Goal: Complete application form: Complete application form

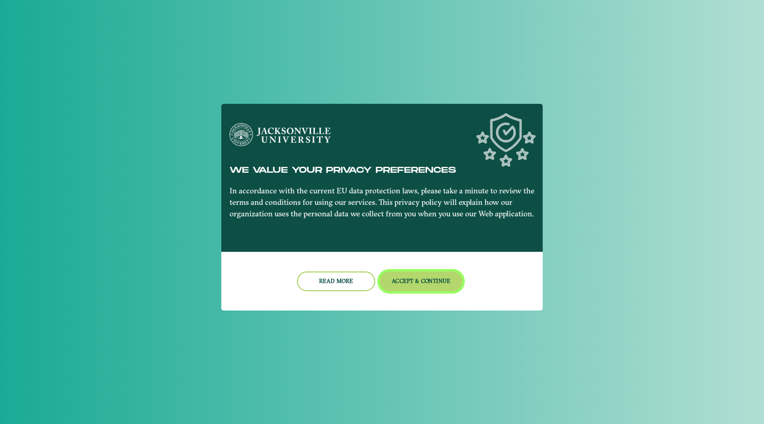
click at [408, 278] on button "Accept & Continue" at bounding box center [421, 281] width 83 height 20
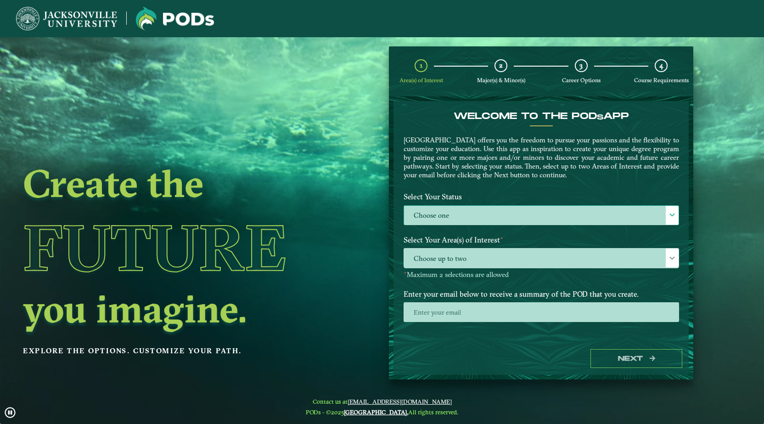
click at [470, 211] on label "Choose one" at bounding box center [541, 216] width 274 height 20
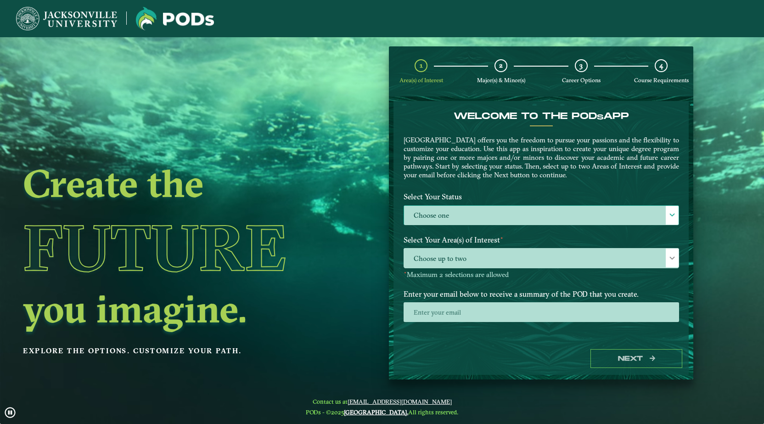
scroll to position [5, 40]
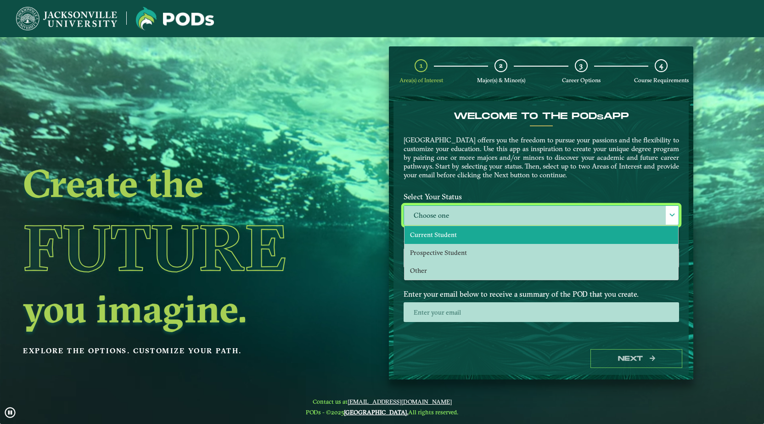
click at [465, 236] on li "Current Student" at bounding box center [541, 235] width 274 height 18
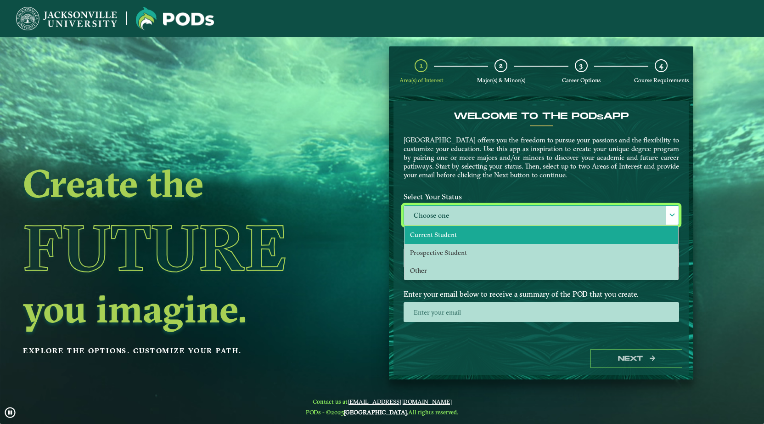
select select "[object Object]"
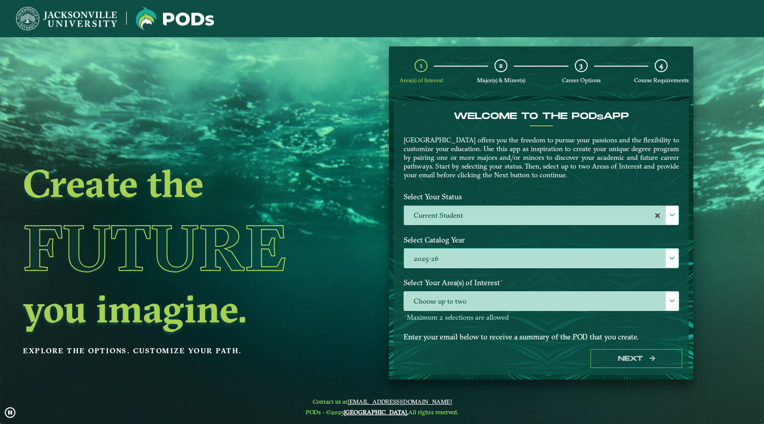
click at [463, 256] on label "2025-26" at bounding box center [541, 258] width 274 height 20
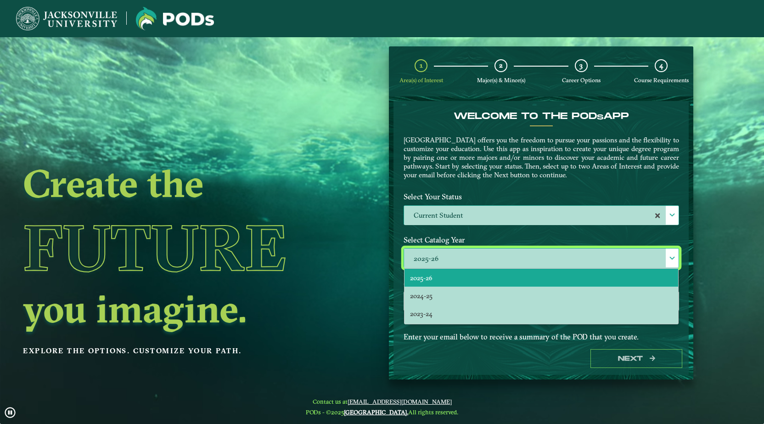
click at [453, 273] on li "2025-26" at bounding box center [541, 278] width 274 height 18
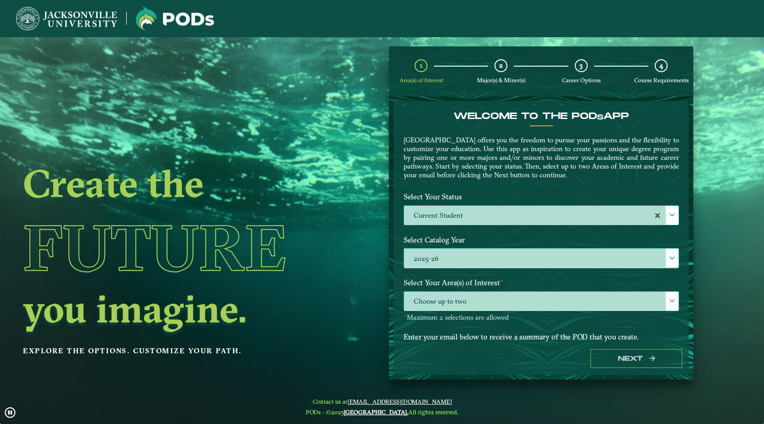
click at [458, 295] on span "Choose up to two" at bounding box center [541, 301] width 274 height 20
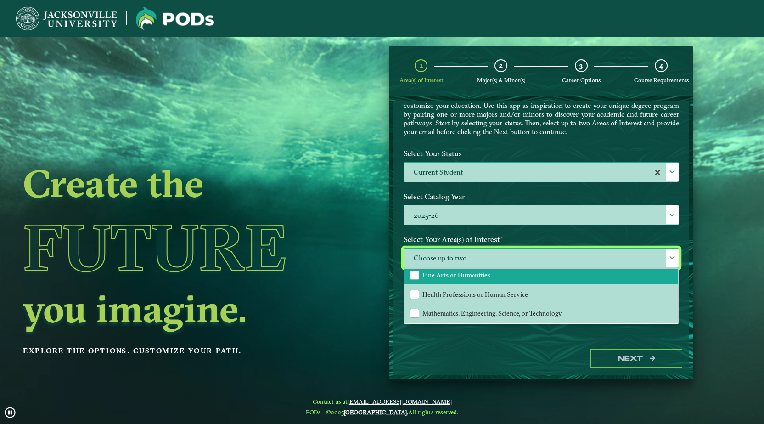
scroll to position [43, 0]
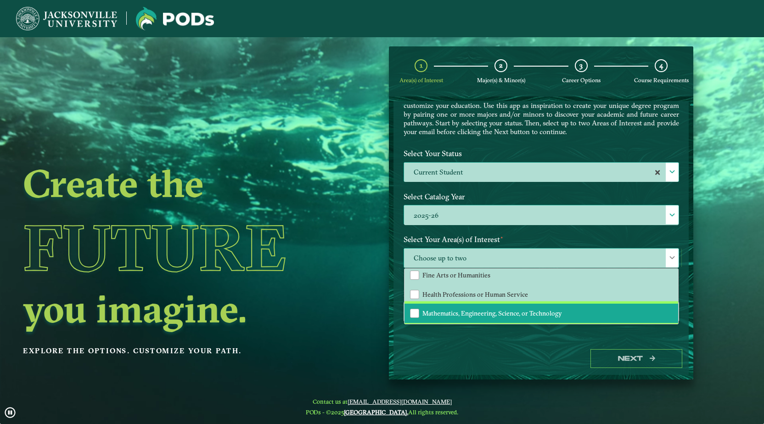
click at [446, 313] on span "Mathematics, Engineering, Science, or Technology" at bounding box center [492, 313] width 140 height 8
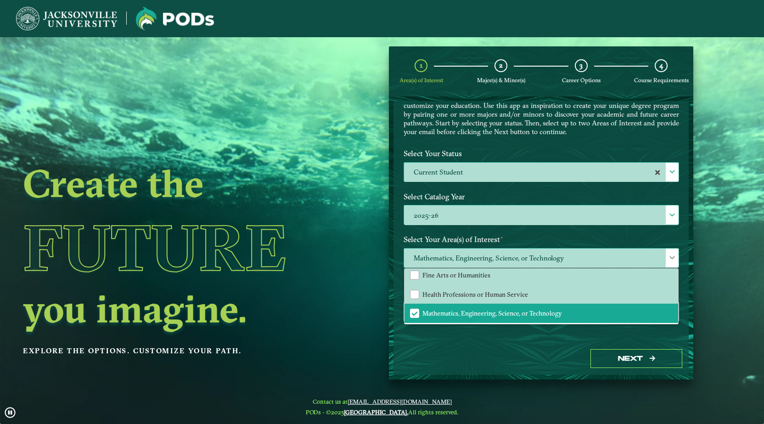
click at [669, 257] on span at bounding box center [672, 257] width 6 height 6
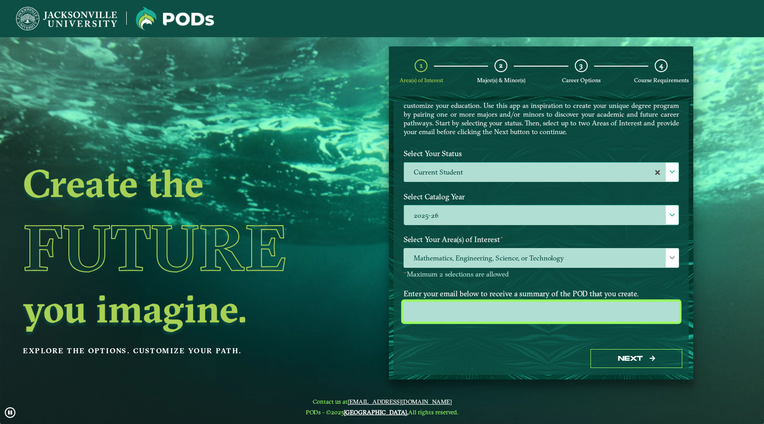
click at [494, 311] on input "email" at bounding box center [540, 312] width 275 height 20
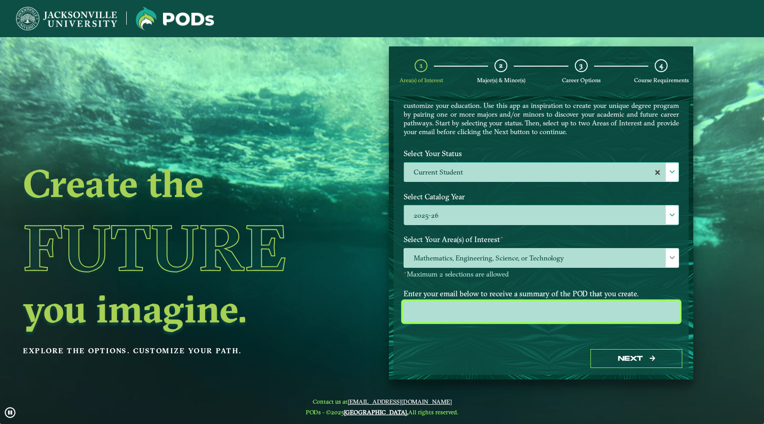
type input "[EMAIL_ADDRESS][DOMAIN_NAME]"
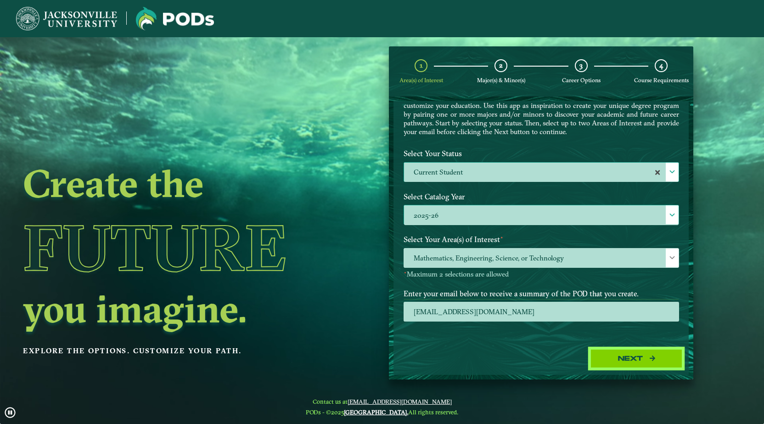
click at [608, 354] on button "Next" at bounding box center [636, 358] width 92 height 19
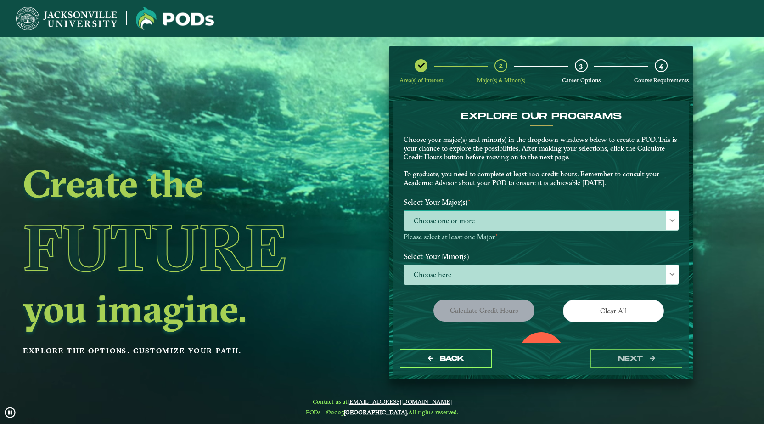
click at [452, 218] on span "Choose one or more" at bounding box center [541, 221] width 274 height 20
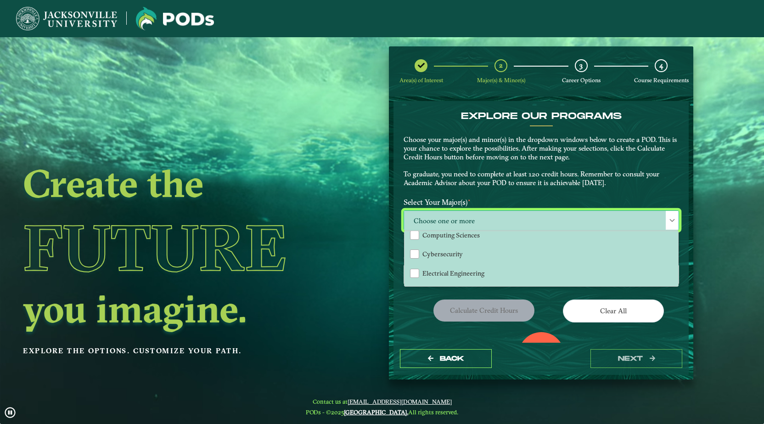
scroll to position [103, 0]
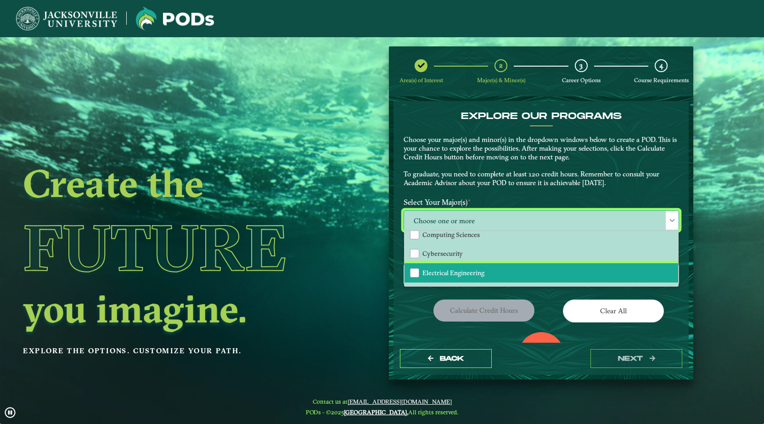
click at [424, 270] on span "Electrical Engineering" at bounding box center [453, 273] width 62 height 8
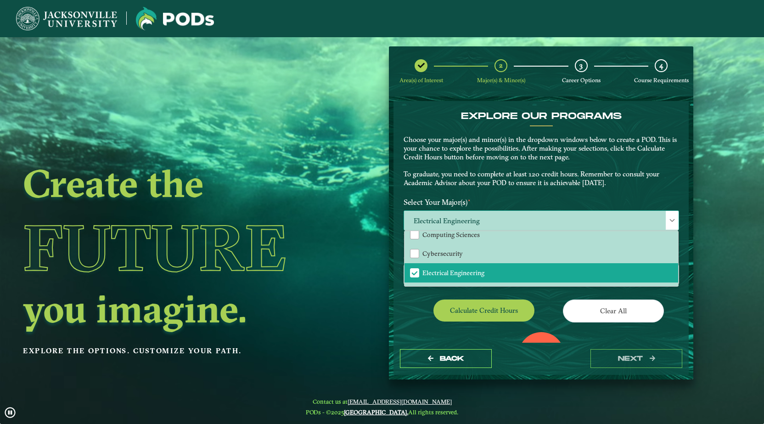
click at [669, 216] on div at bounding box center [672, 220] width 13 height 19
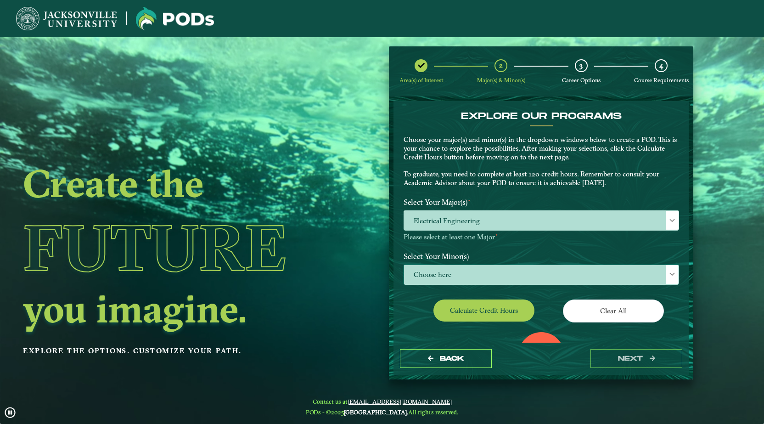
click at [555, 270] on span "Choose here" at bounding box center [541, 275] width 274 height 20
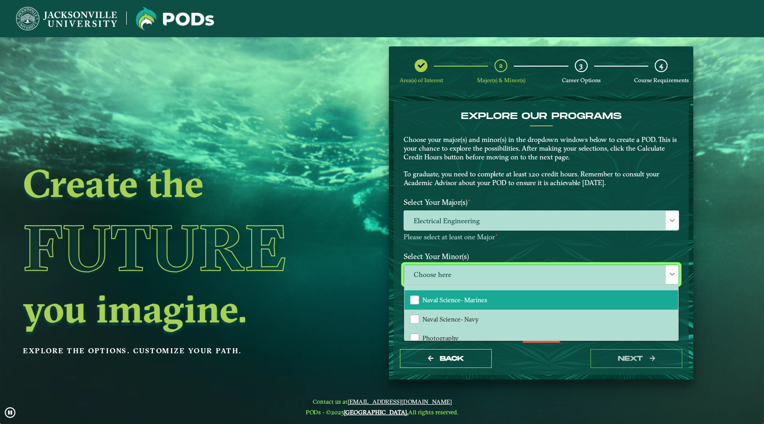
scroll to position [705, 0]
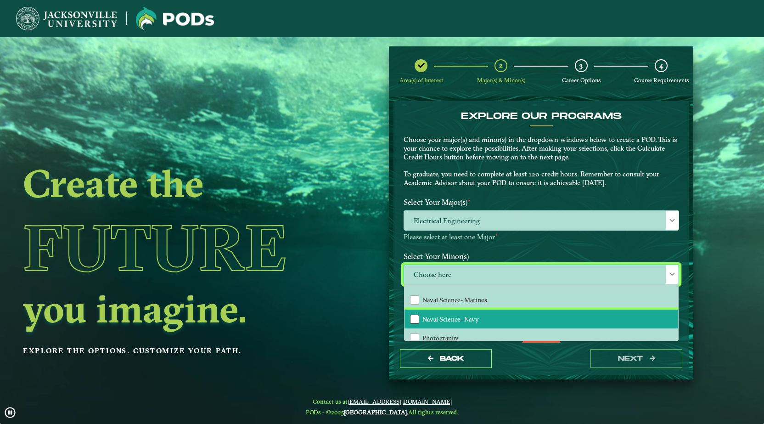
click at [415, 316] on div "Naval Science- Navy" at bounding box center [414, 318] width 9 height 9
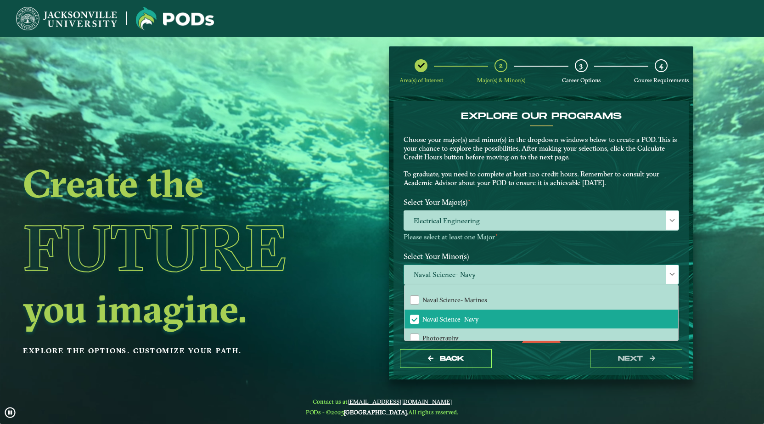
click at [669, 272] on span at bounding box center [672, 274] width 6 height 6
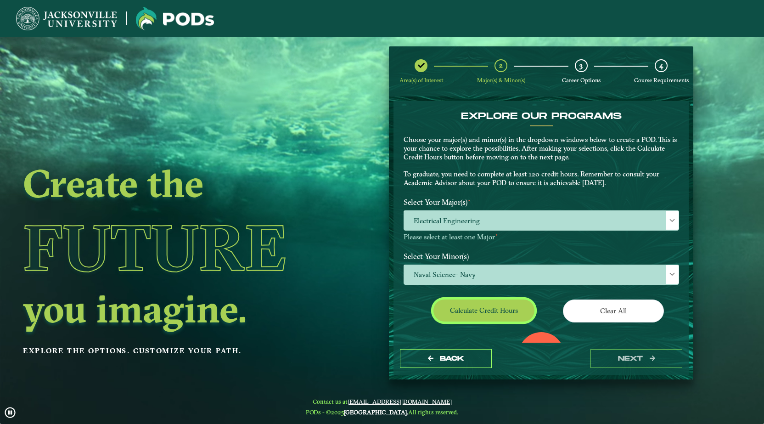
click at [504, 314] on button "Calculate credit hours" at bounding box center [483, 310] width 101 height 22
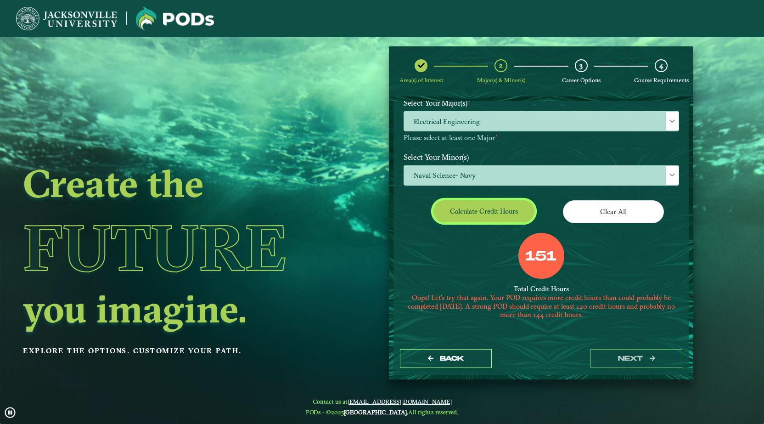
scroll to position [99, 0]
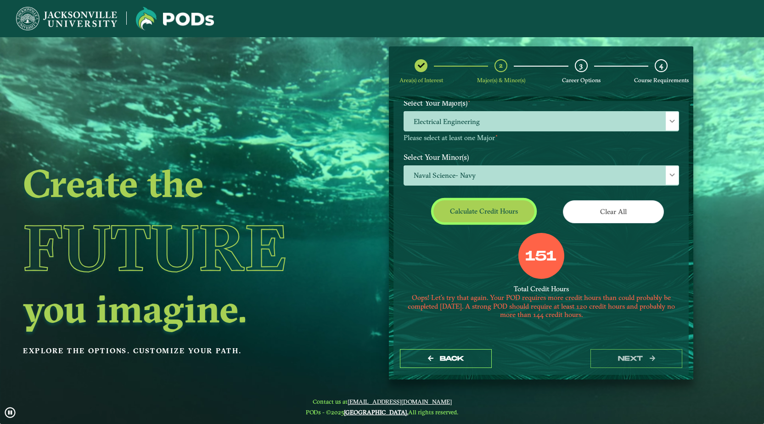
click at [466, 212] on button "Calculate credit hours" at bounding box center [483, 211] width 101 height 22
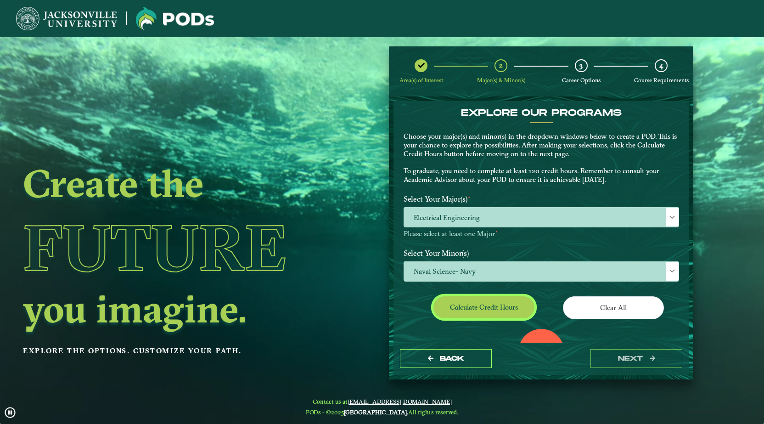
scroll to position [3, 0]
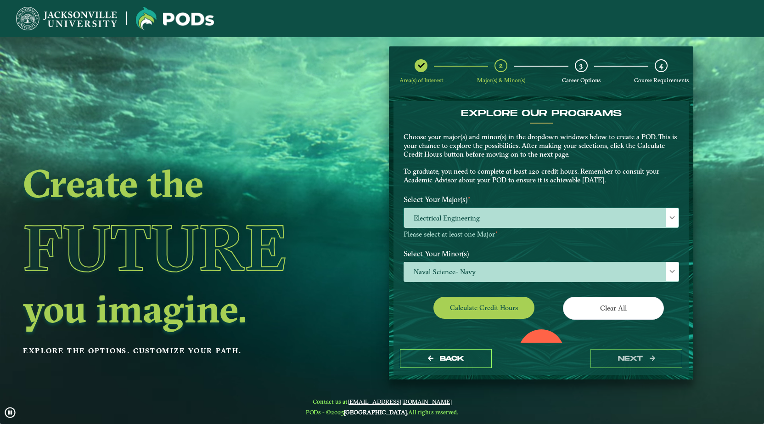
click at [441, 216] on span "Electrical Engineering" at bounding box center [541, 218] width 274 height 20
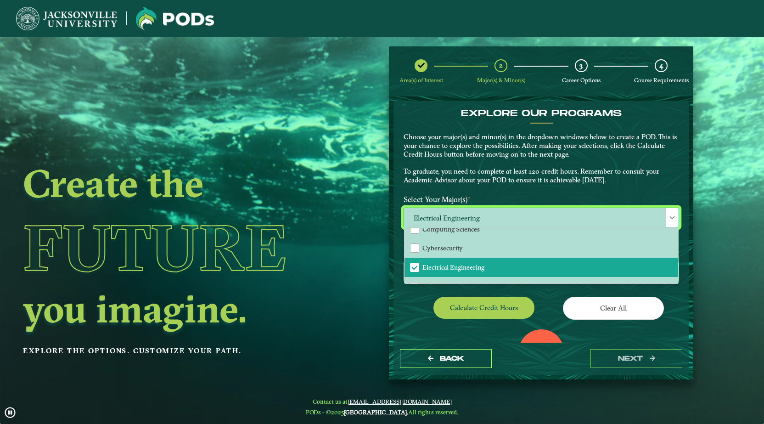
scroll to position [120, 0]
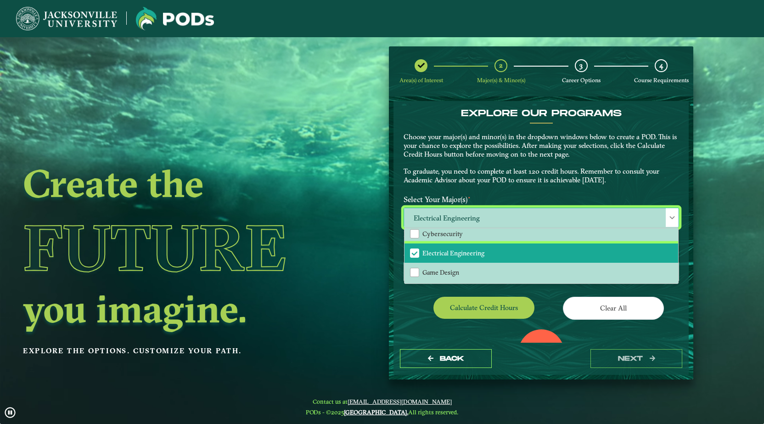
click at [418, 255] on div "Electrical Engineering" at bounding box center [414, 252] width 9 height 9
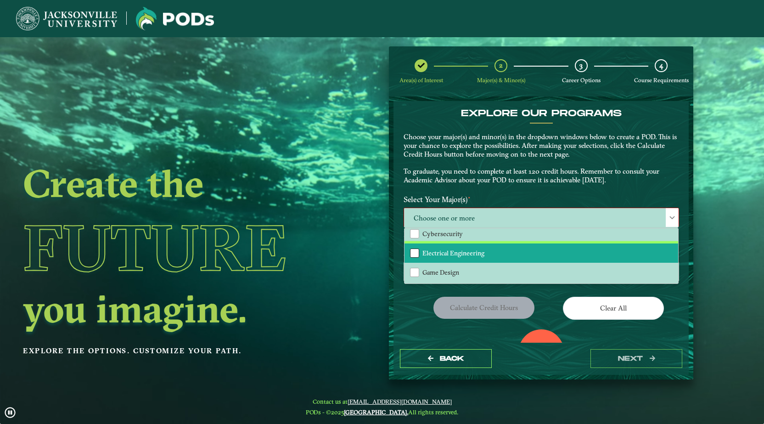
click at [418, 255] on div "Electrical Engineering" at bounding box center [414, 252] width 9 height 9
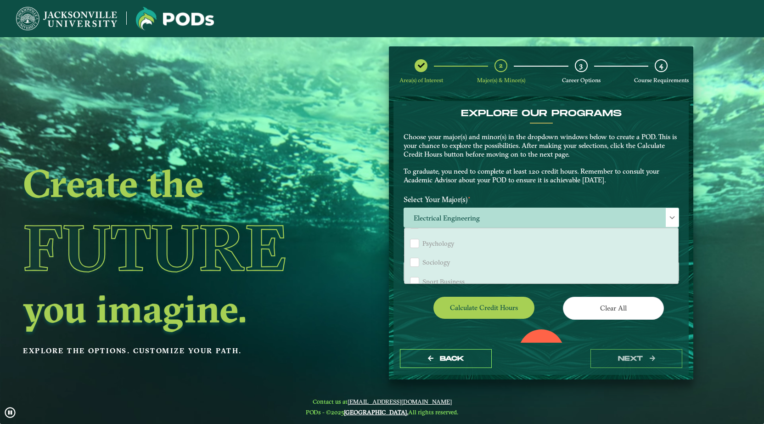
scroll to position [743, 0]
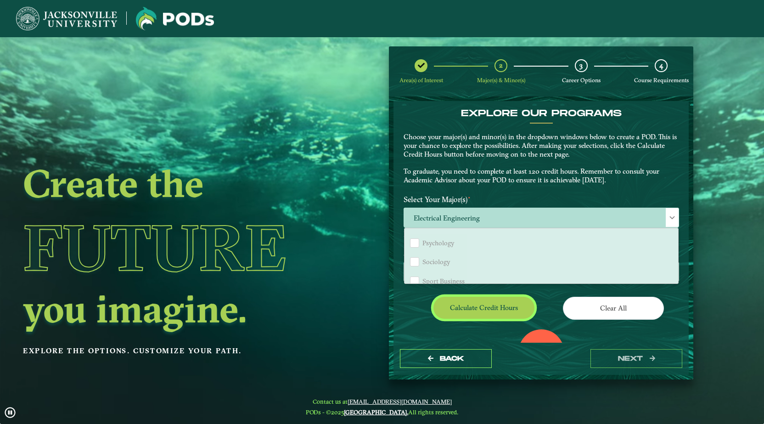
click at [437, 314] on button "Calculate credit hours" at bounding box center [483, 308] width 101 height 22
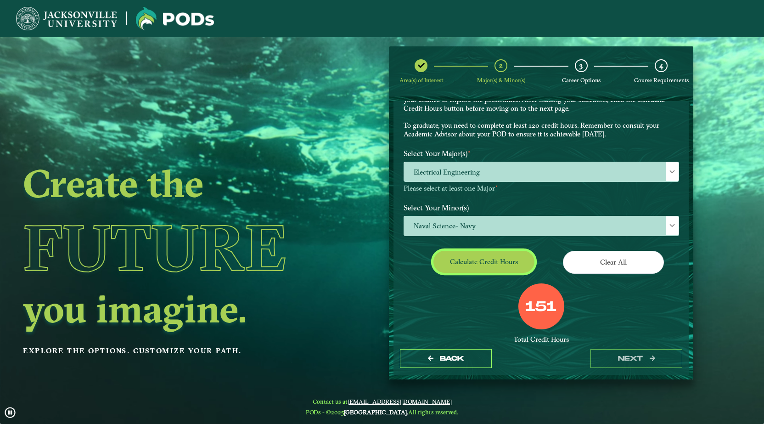
scroll to position [43, 0]
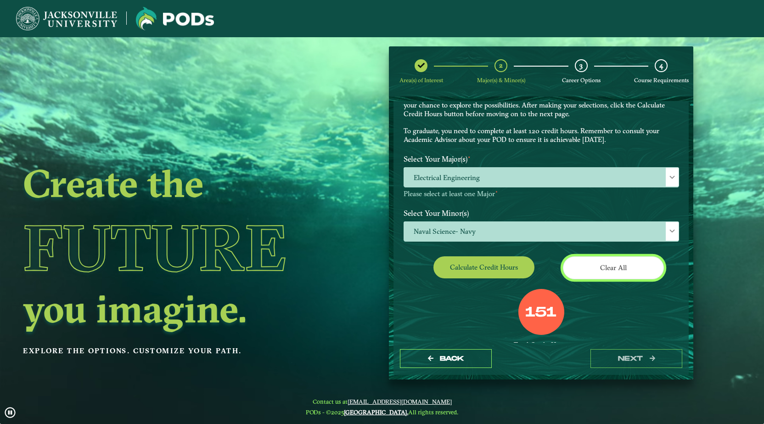
click at [595, 259] on button "Clear All" at bounding box center [613, 267] width 101 height 22
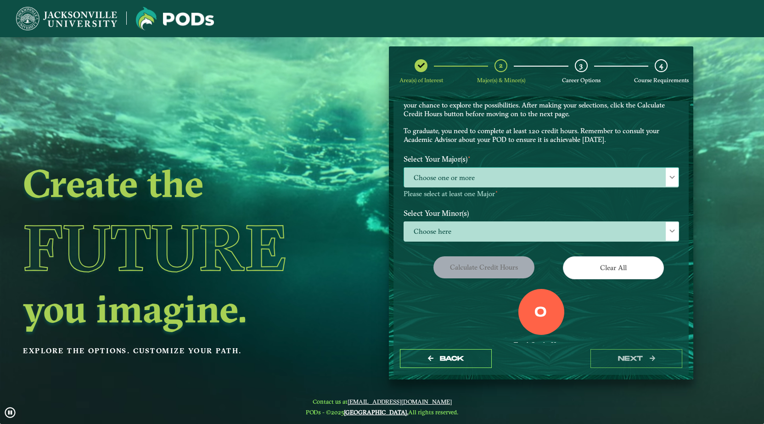
click at [477, 184] on span "Choose one or more" at bounding box center [541, 178] width 274 height 20
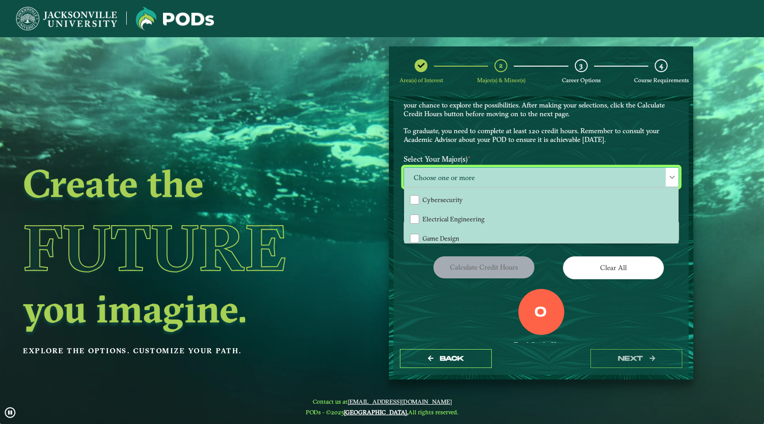
scroll to position [113, 0]
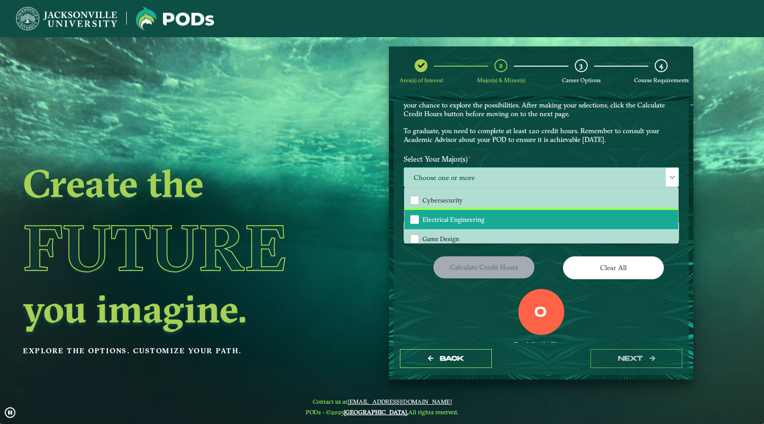
click at [442, 223] on span "Electrical Engineering" at bounding box center [453, 219] width 62 height 8
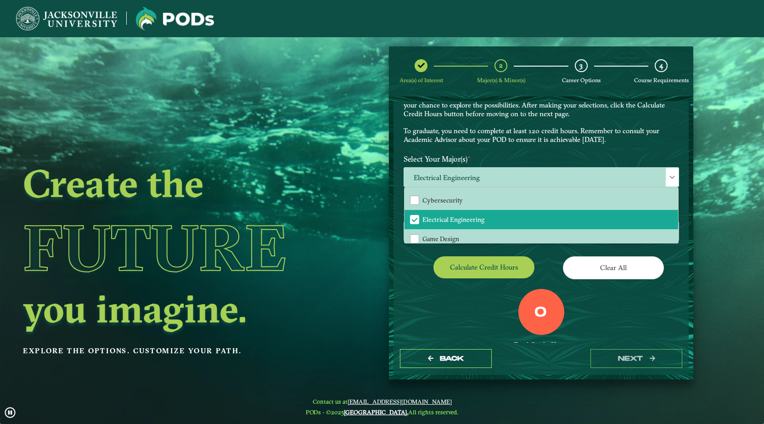
click at [414, 266] on div "Calculate credit hours" at bounding box center [469, 269] width 145 height 26
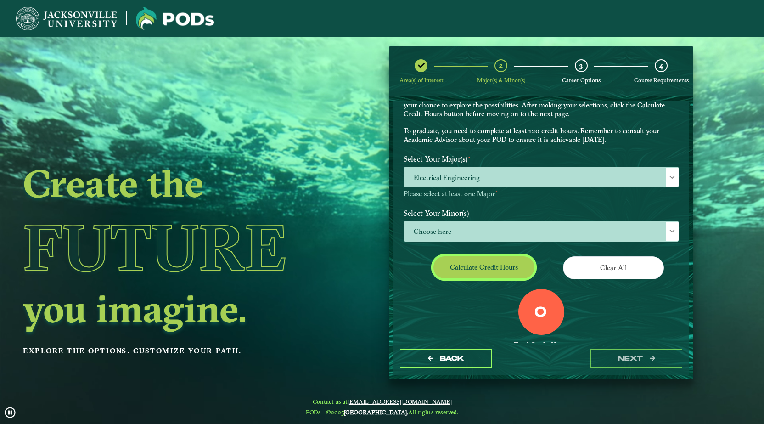
click at [446, 262] on button "Calculate credit hours" at bounding box center [483, 267] width 101 height 22
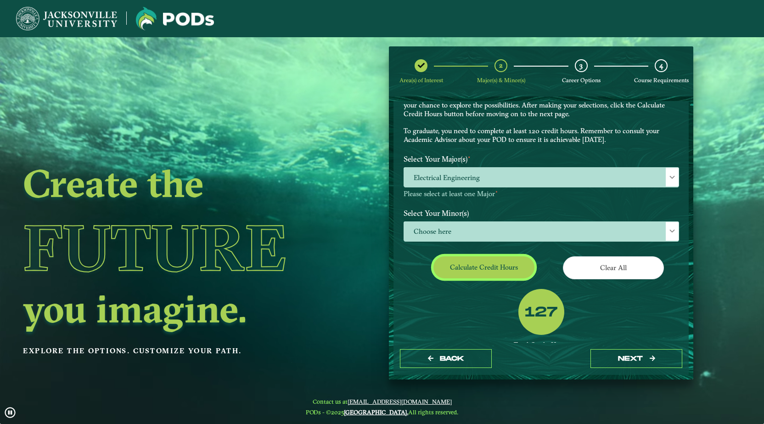
scroll to position [49, 0]
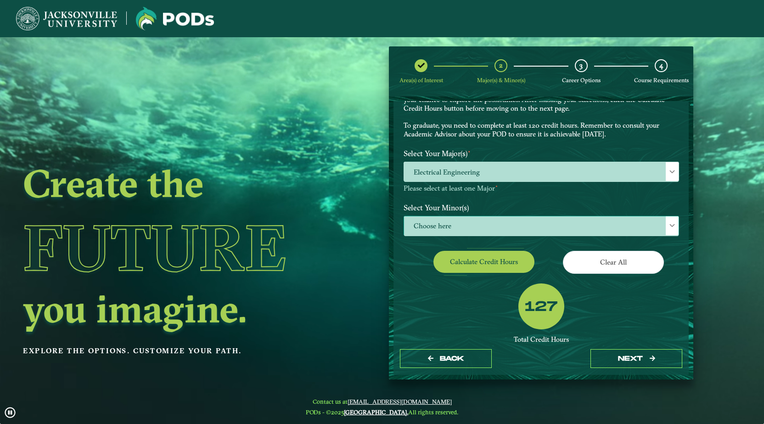
click at [442, 222] on span "Choose here" at bounding box center [541, 226] width 274 height 20
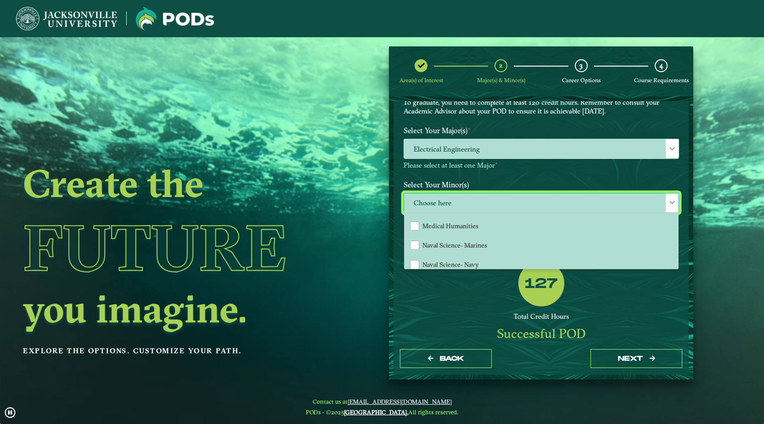
scroll to position [687, 0]
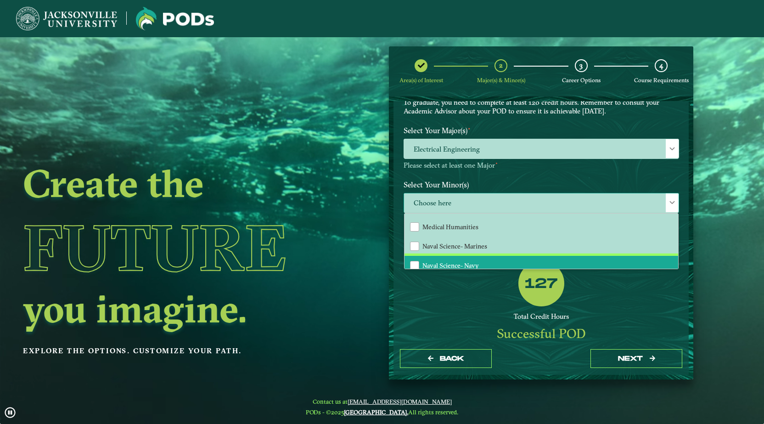
click at [441, 262] on span "Naval Science- Navy" at bounding box center [450, 265] width 56 height 8
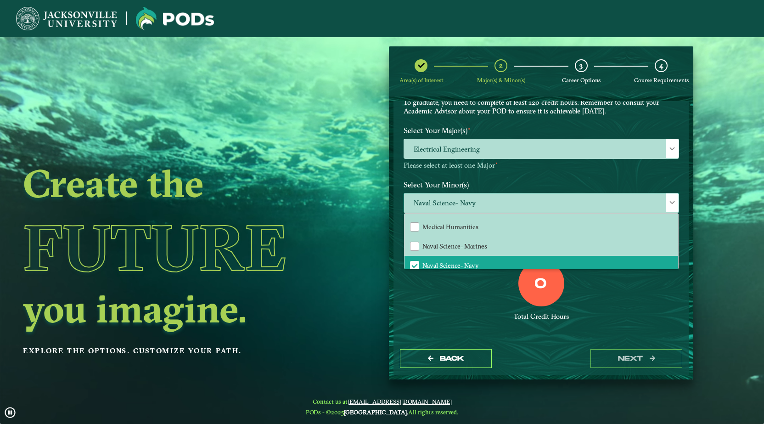
click at [675, 201] on div at bounding box center [672, 202] width 13 height 19
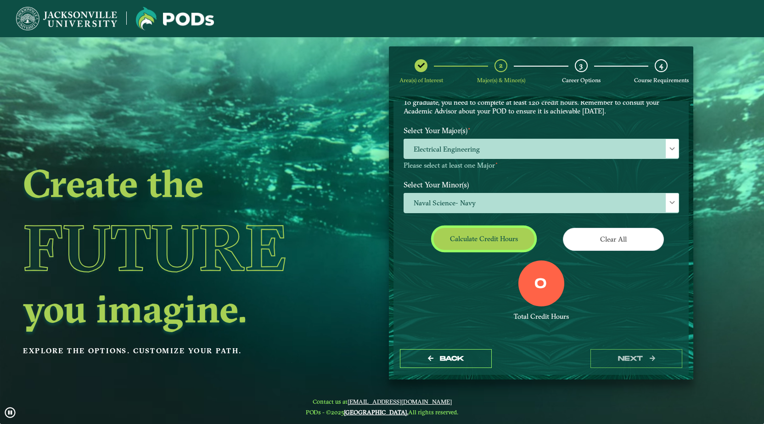
click at [498, 240] on button "Calculate credit hours" at bounding box center [483, 239] width 101 height 22
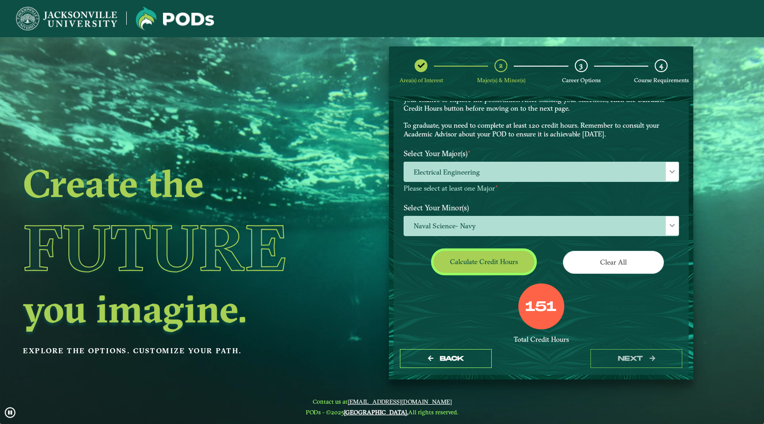
scroll to position [99, 0]
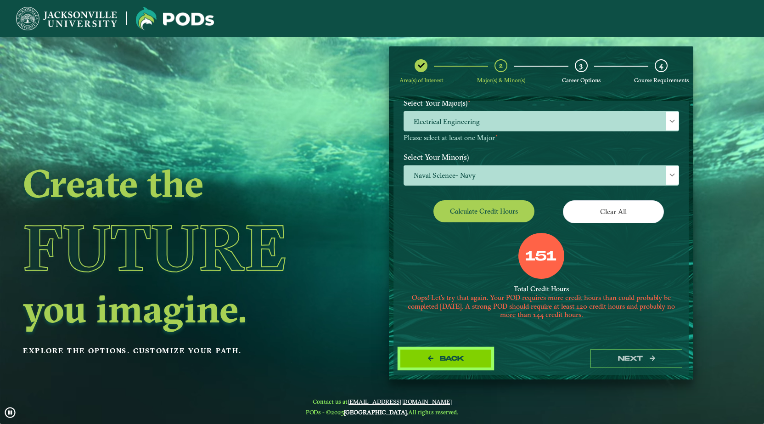
click at [459, 359] on span "Back" at bounding box center [452, 358] width 24 height 8
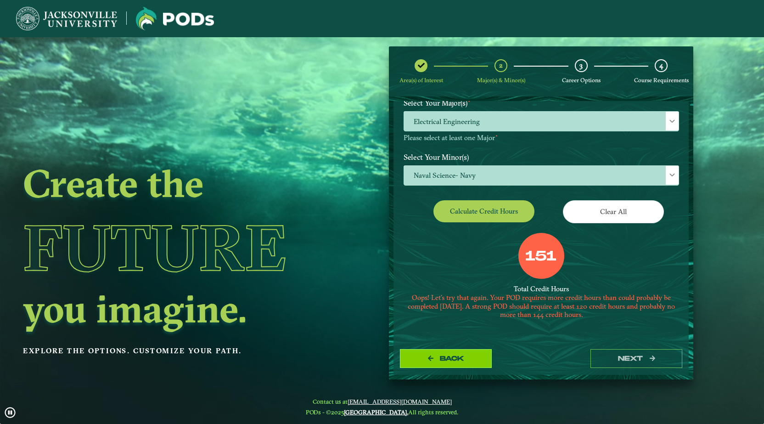
select select "[object Object]"
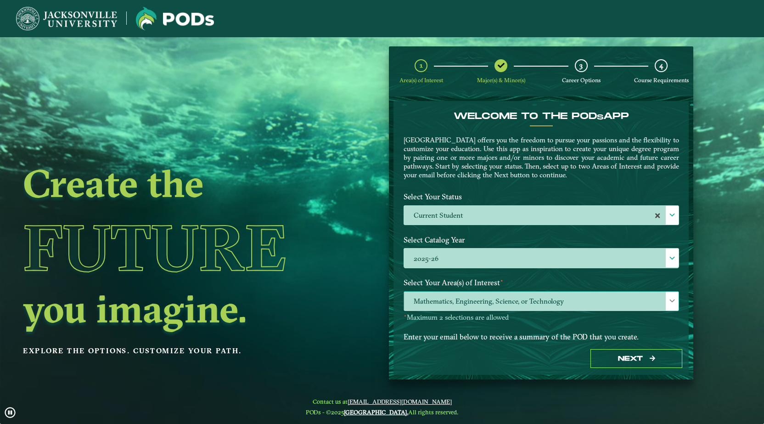
click at [462, 297] on span "Mathematics, Engineering, Science, or Technology" at bounding box center [541, 301] width 274 height 20
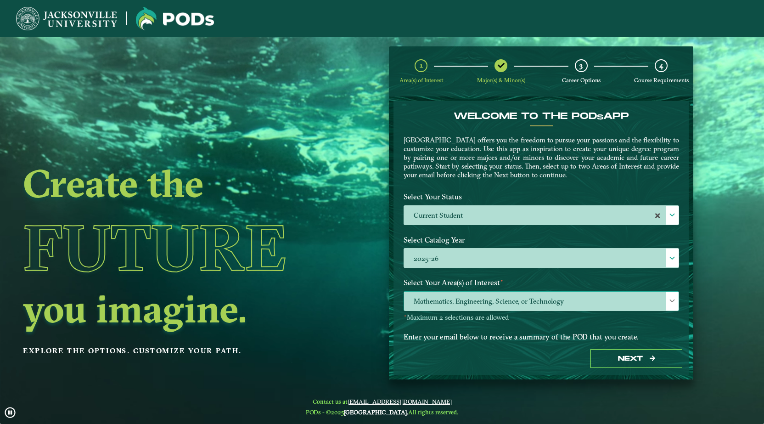
scroll to position [5, 40]
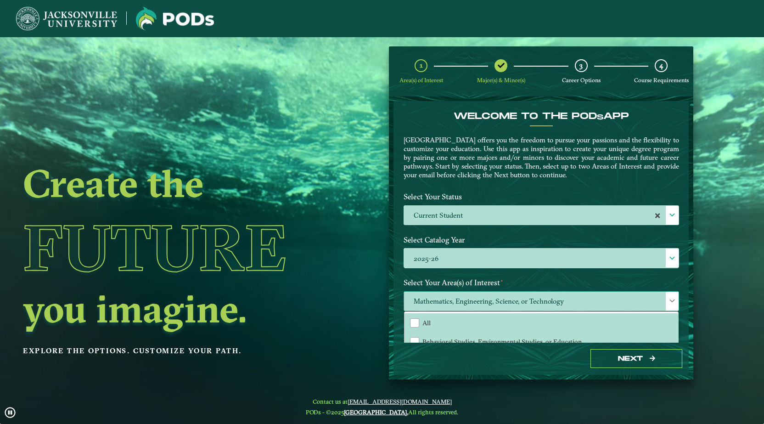
click at [475, 298] on span "Mathematics, Engineering, Science, or Technology" at bounding box center [541, 301] width 274 height 20
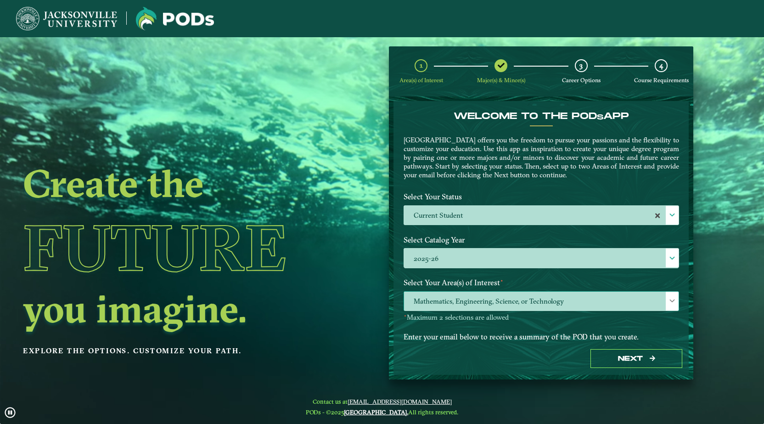
scroll to position [43, 0]
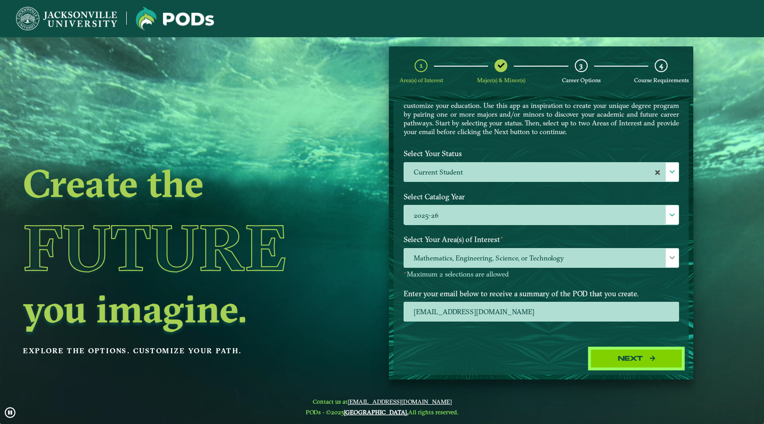
click at [617, 367] on button "Next" at bounding box center [636, 358] width 92 height 19
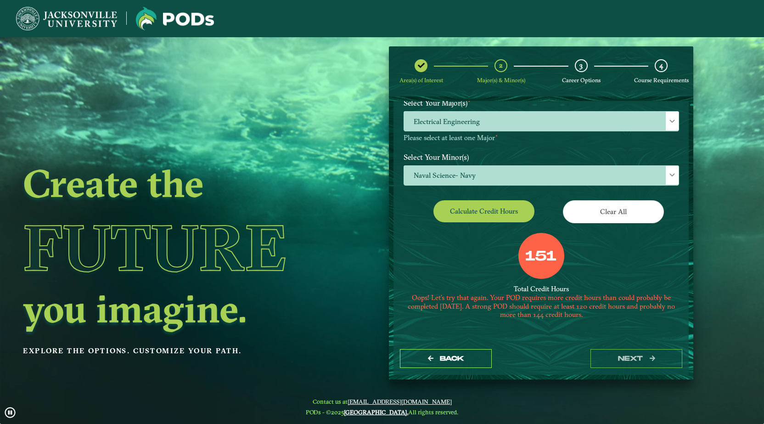
scroll to position [91, 0]
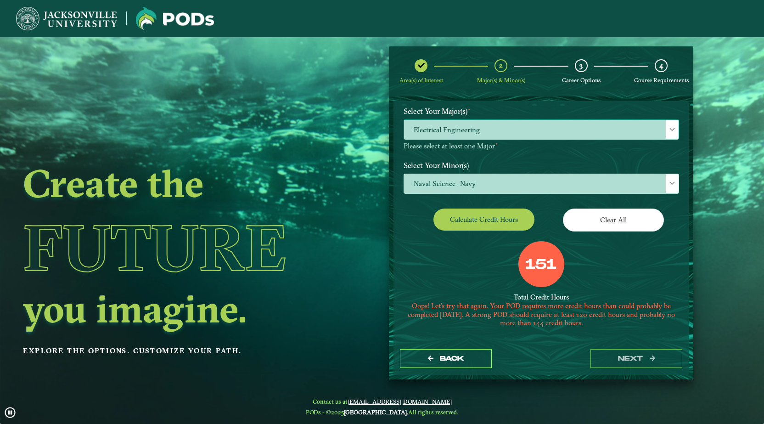
click at [460, 124] on span "Electrical Engineering" at bounding box center [541, 130] width 274 height 20
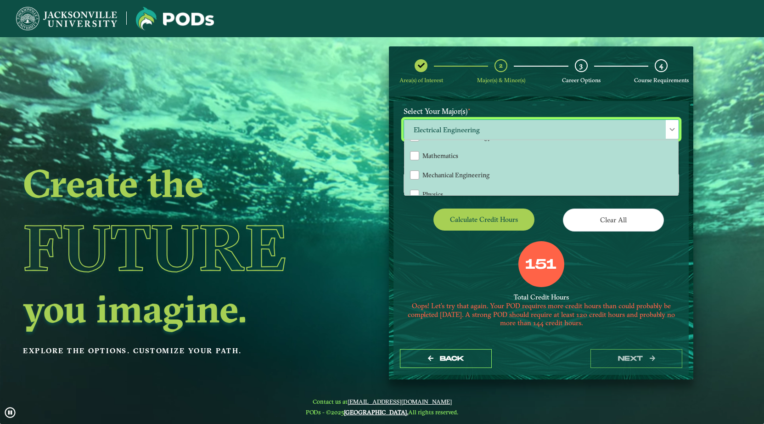
scroll to position [188, 0]
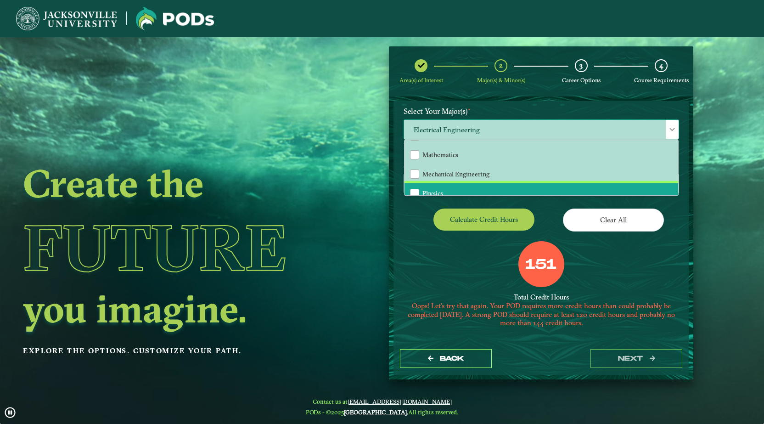
click at [433, 189] on span "Physics" at bounding box center [432, 193] width 21 height 8
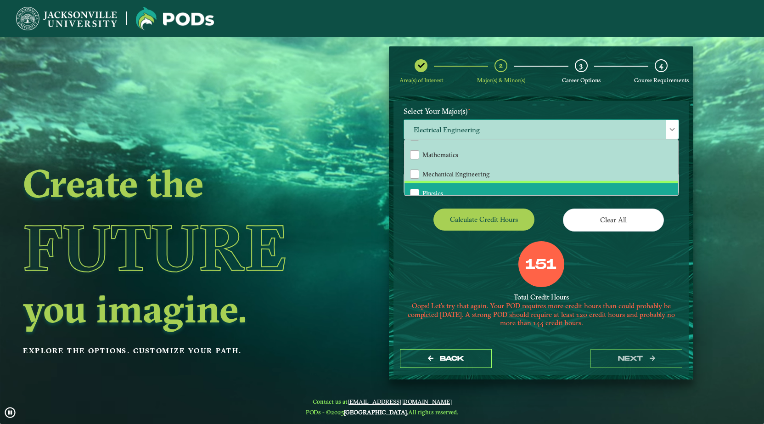
scroll to position [75, 0]
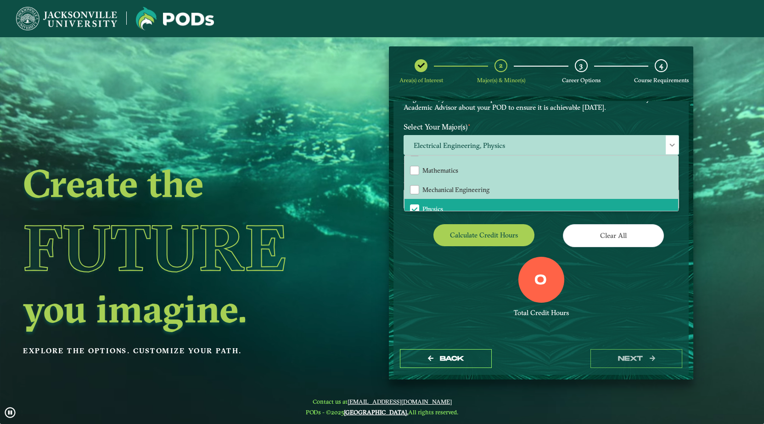
click at [499, 247] on div "Calculate credit hours" at bounding box center [469, 237] width 145 height 26
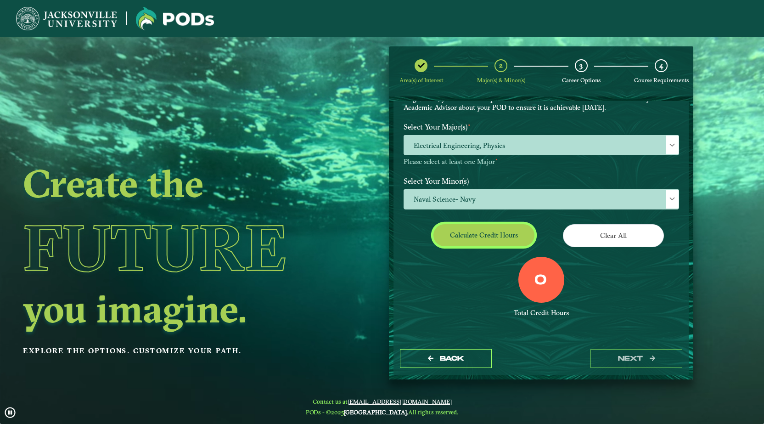
click at [483, 235] on button "Calculate credit hours" at bounding box center [483, 235] width 101 height 22
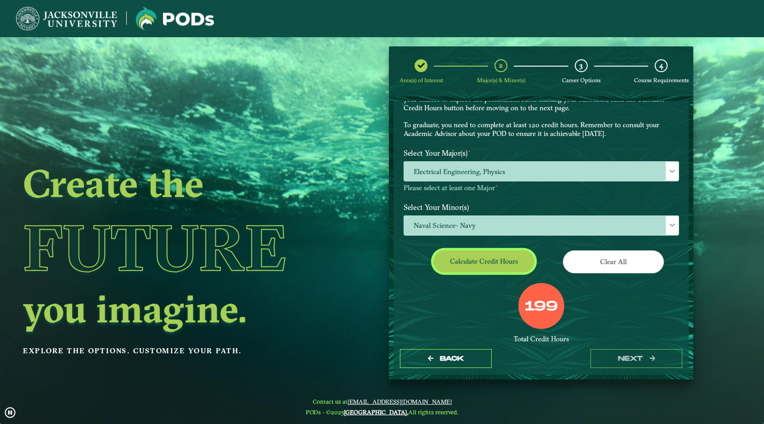
scroll to position [49, 0]
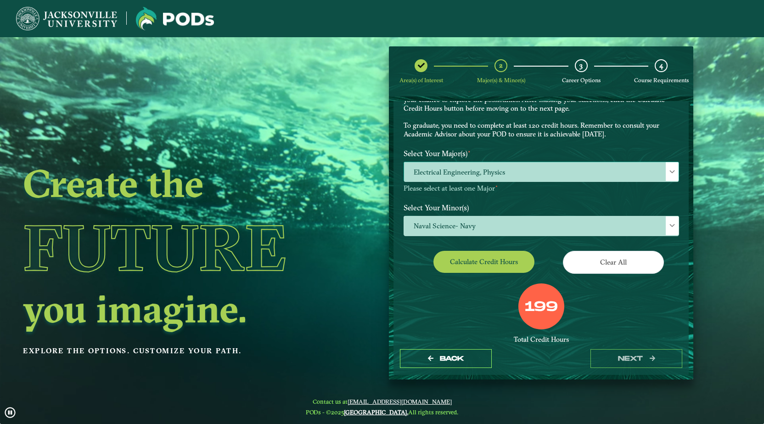
click at [455, 162] on span "Electrical Engineering, Physics" at bounding box center [541, 172] width 274 height 20
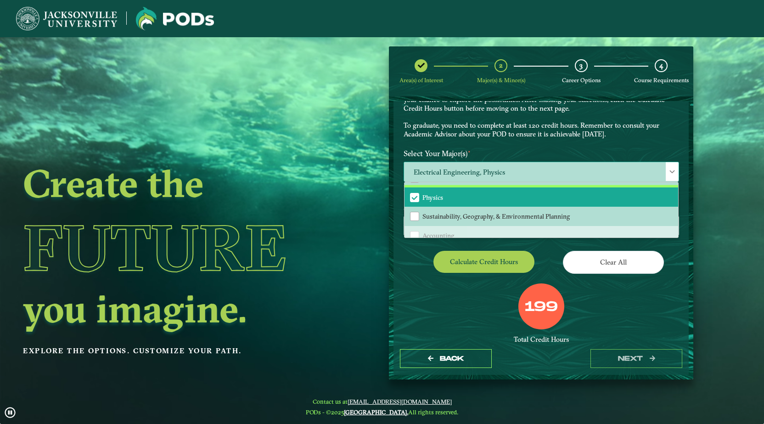
click at [431, 198] on span "Physics" at bounding box center [432, 197] width 21 height 8
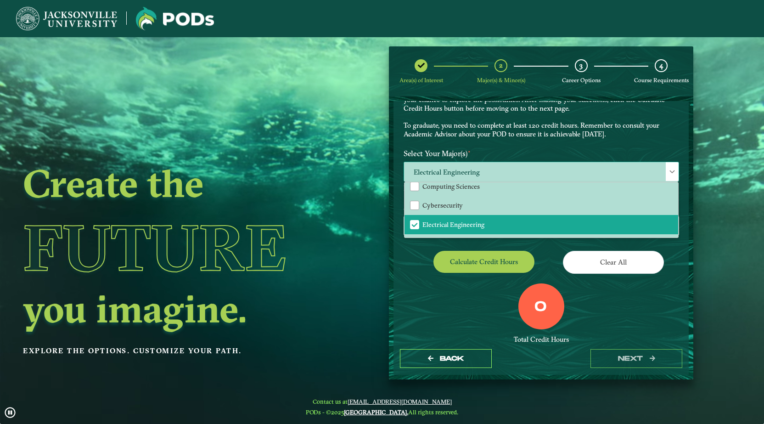
scroll to position [100, 0]
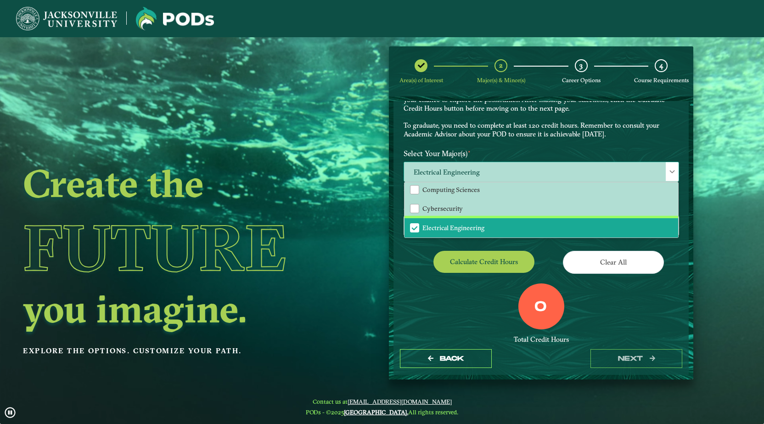
click at [429, 224] on span "Electrical Engineering" at bounding box center [453, 228] width 62 height 8
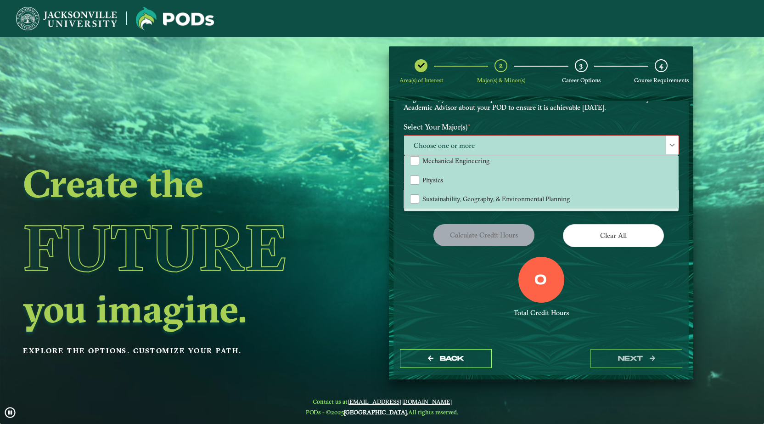
scroll to position [219, 0]
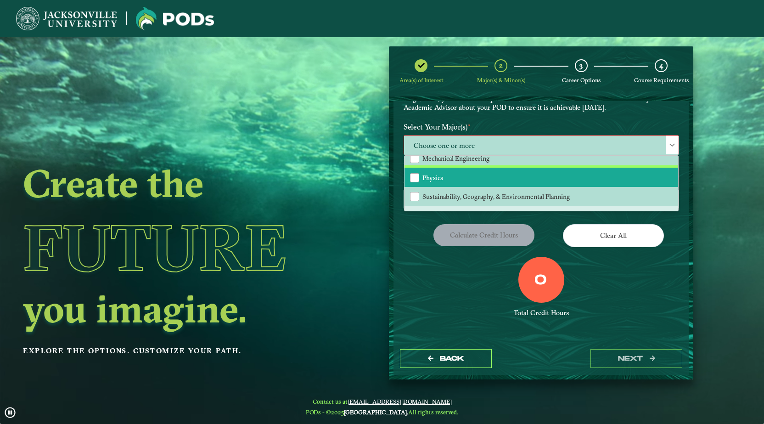
click at [426, 170] on li "Physics" at bounding box center [541, 177] width 274 height 19
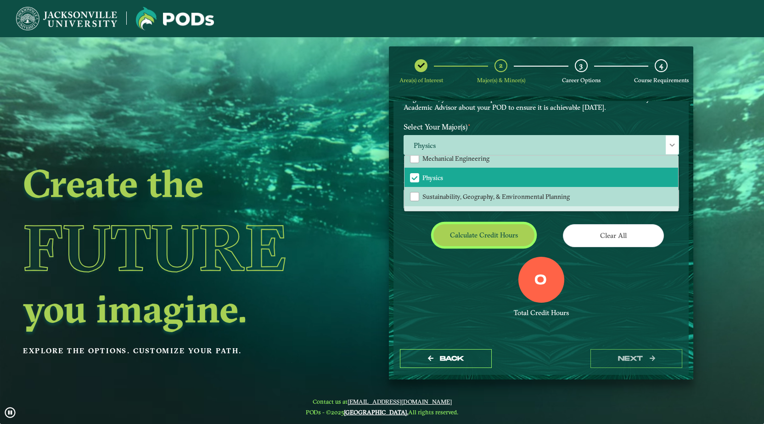
click at [473, 234] on button "Calculate credit hours" at bounding box center [483, 235] width 101 height 22
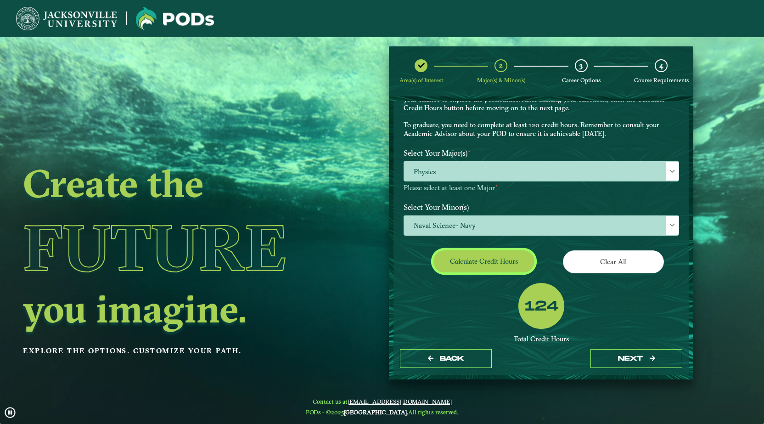
scroll to position [49, 0]
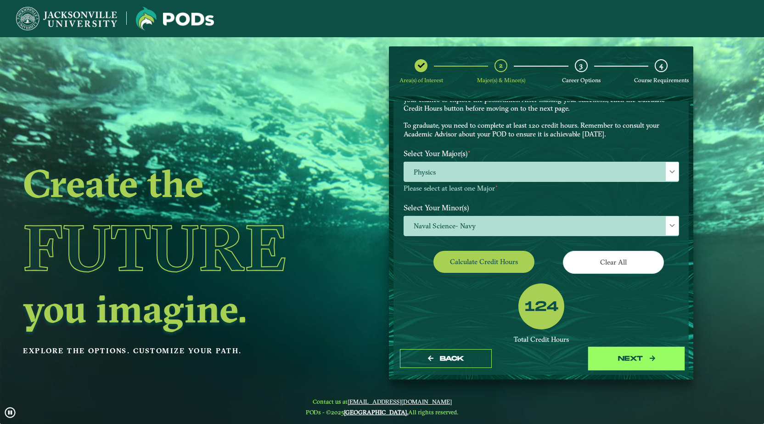
click at [614, 361] on button "next" at bounding box center [636, 358] width 92 height 19
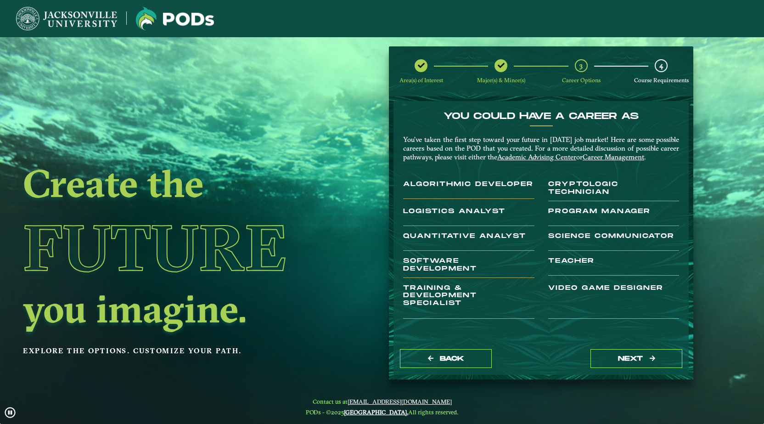
scroll to position [26, 0]
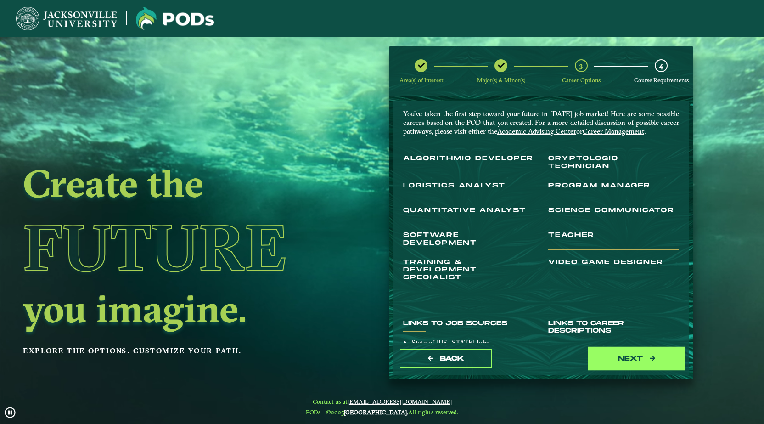
click at [609, 349] on button "next" at bounding box center [636, 358] width 92 height 19
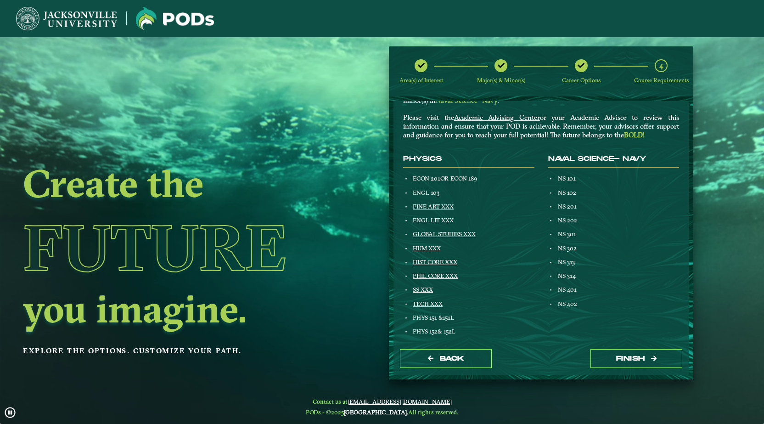
scroll to position [56, 0]
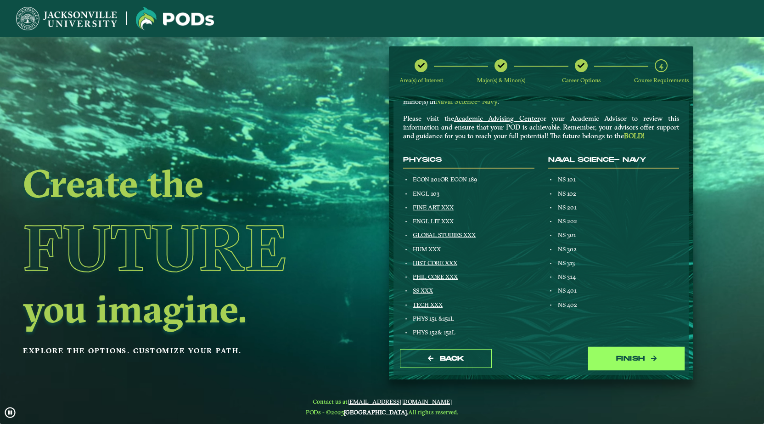
click at [633, 358] on button "Finish" at bounding box center [636, 358] width 92 height 19
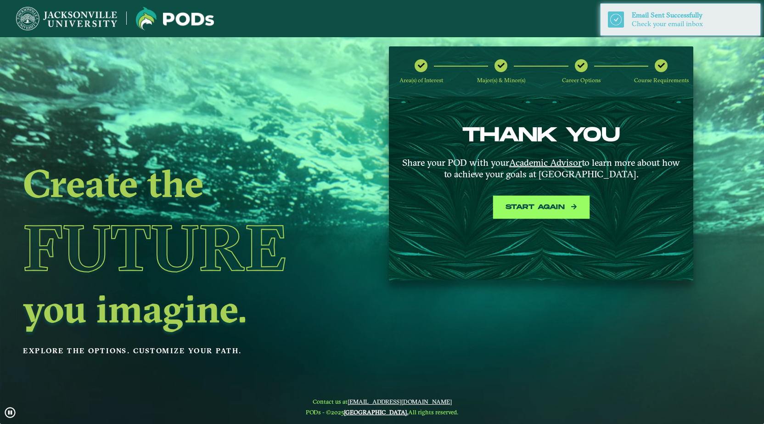
click at [554, 199] on button "Start again" at bounding box center [541, 207] width 92 height 19
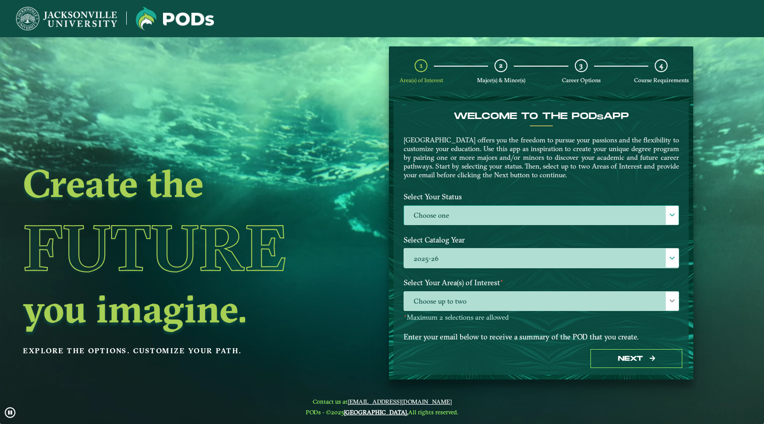
click at [430, 212] on label "Choose one" at bounding box center [541, 216] width 274 height 20
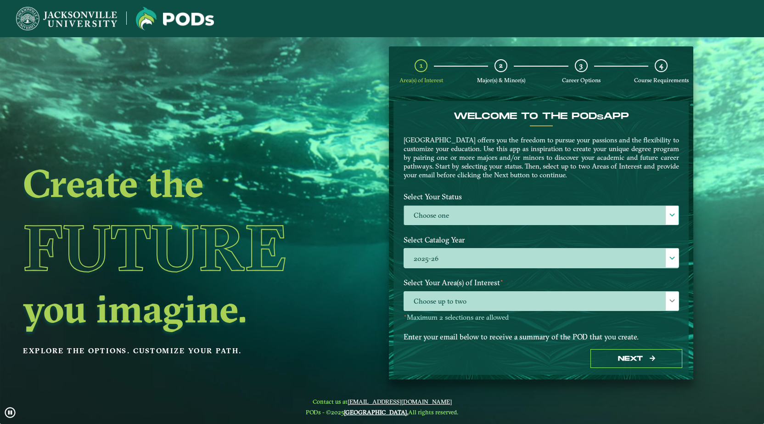
scroll to position [5, 40]
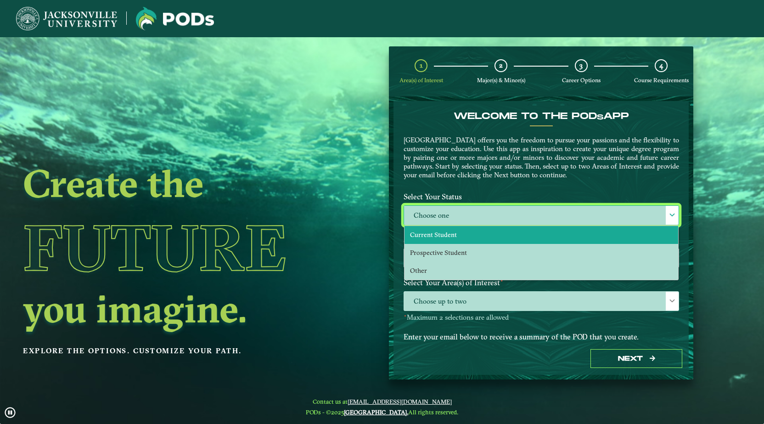
click at [442, 242] on li "Current Student" at bounding box center [541, 235] width 274 height 18
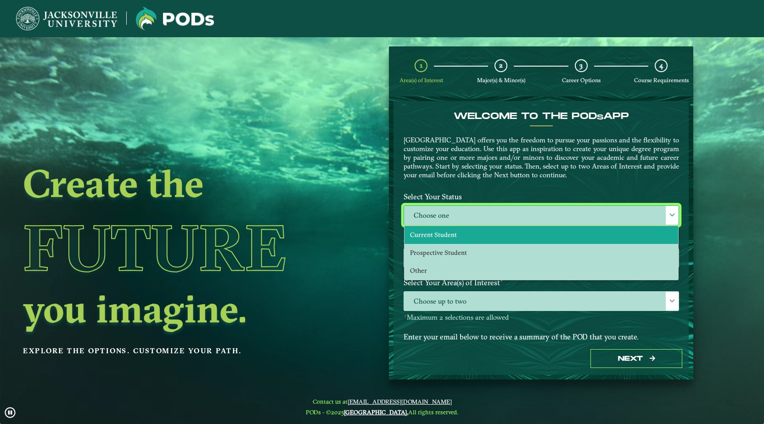
select select "[object Object]"
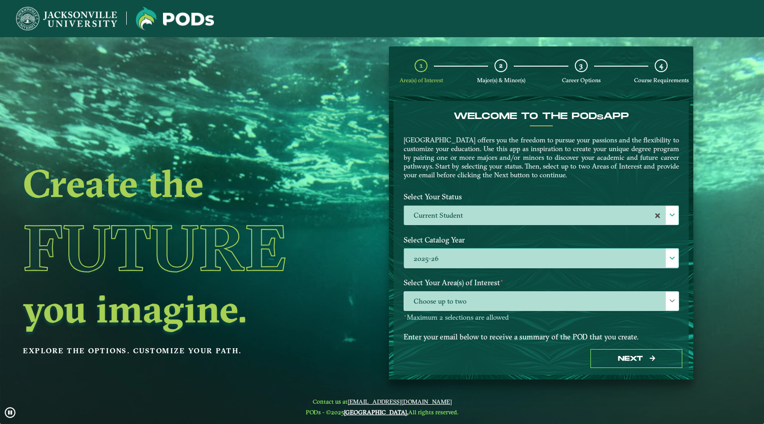
click at [450, 250] on label "2025-26" at bounding box center [541, 258] width 274 height 20
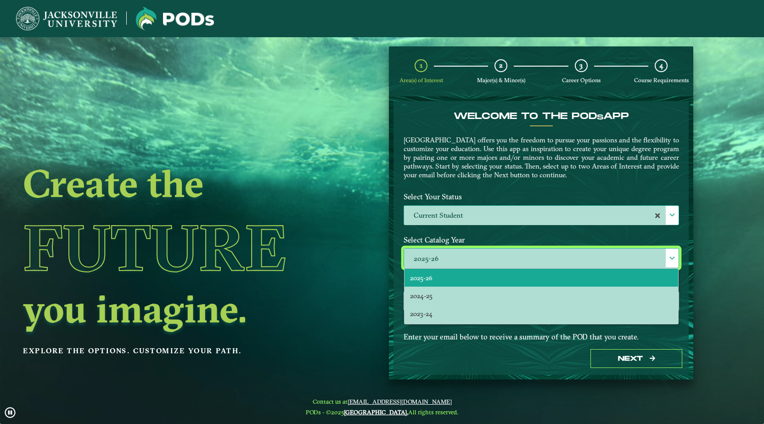
click at [451, 275] on li "2025-26" at bounding box center [541, 278] width 274 height 18
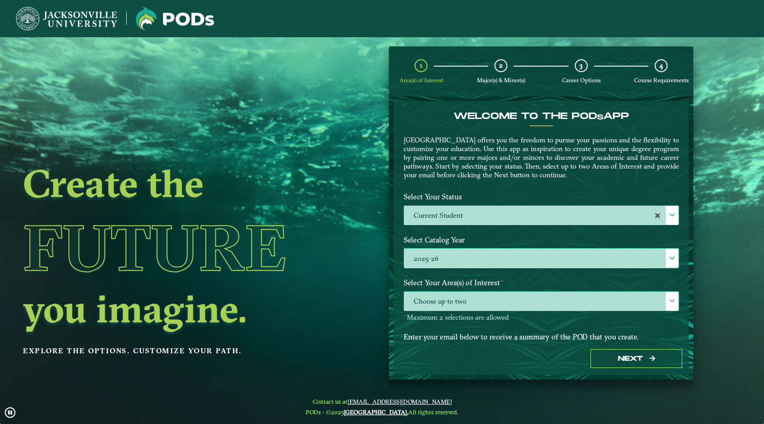
click at [450, 304] on span "Choose up to two" at bounding box center [541, 301] width 274 height 20
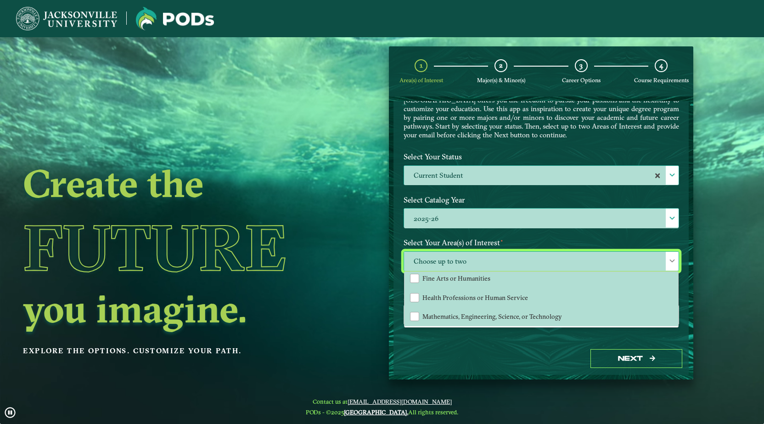
scroll to position [43, 0]
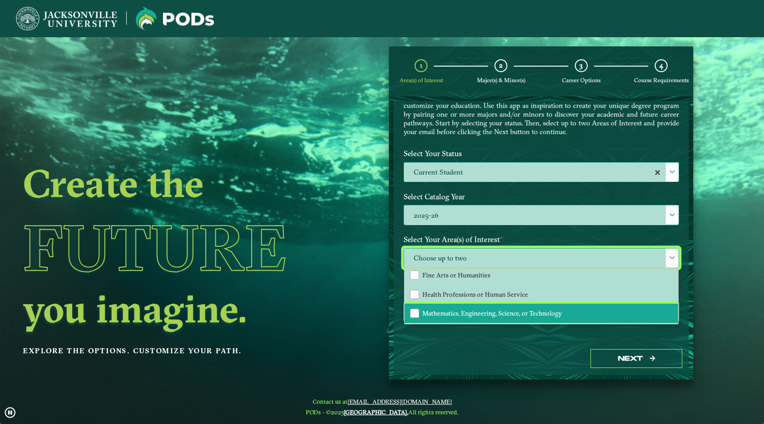
click at [447, 312] on span "Mathematics, Engineering, Science, or Technology" at bounding box center [492, 313] width 140 height 8
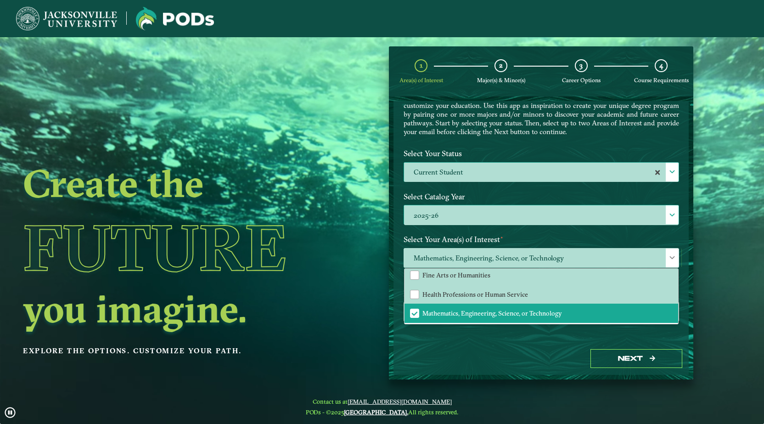
click at [568, 344] on div "Next" at bounding box center [540, 358] width 295 height 32
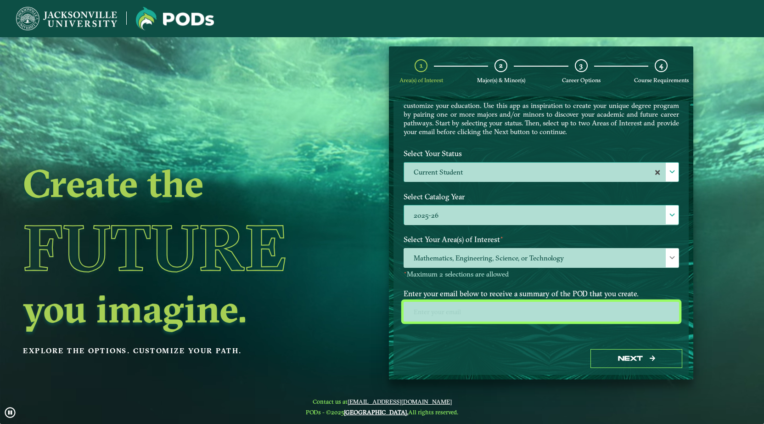
click at [569, 314] on input "email" at bounding box center [540, 312] width 275 height 20
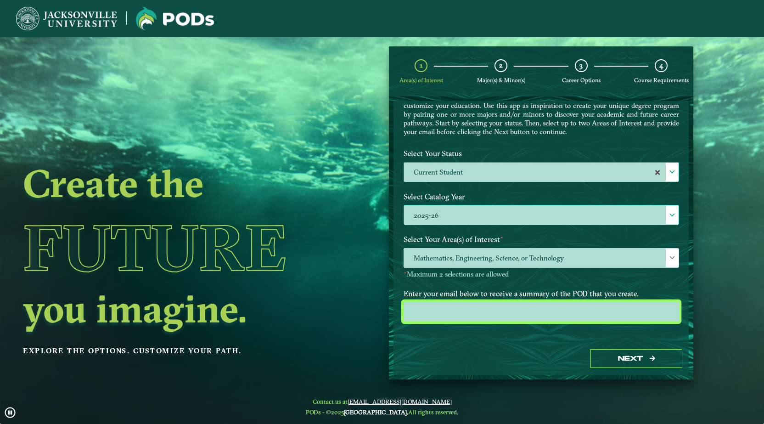
type input "[EMAIL_ADDRESS][PERSON_NAME][DOMAIN_NAME]"
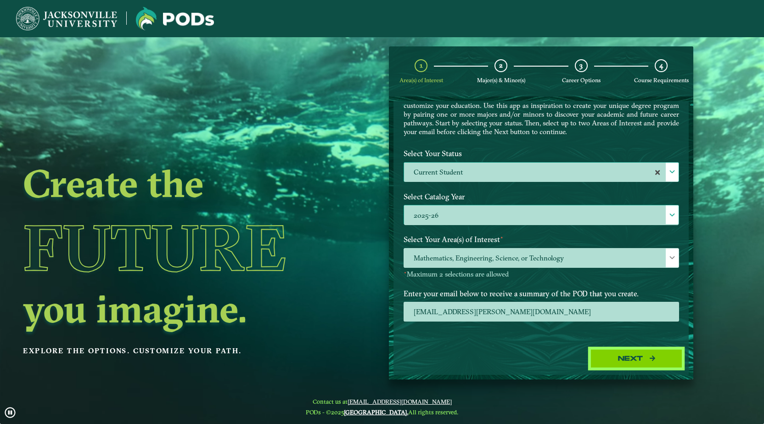
click at [613, 360] on button "Next" at bounding box center [636, 358] width 92 height 19
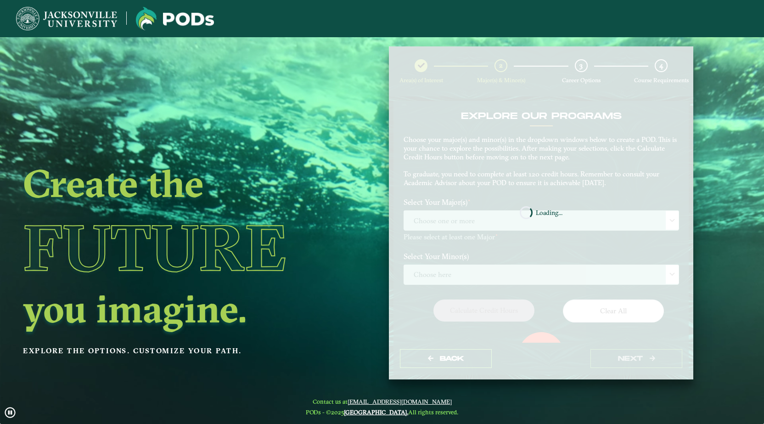
click at [510, 279] on nb-spinner "Loading..." at bounding box center [541, 212] width 304 height 333
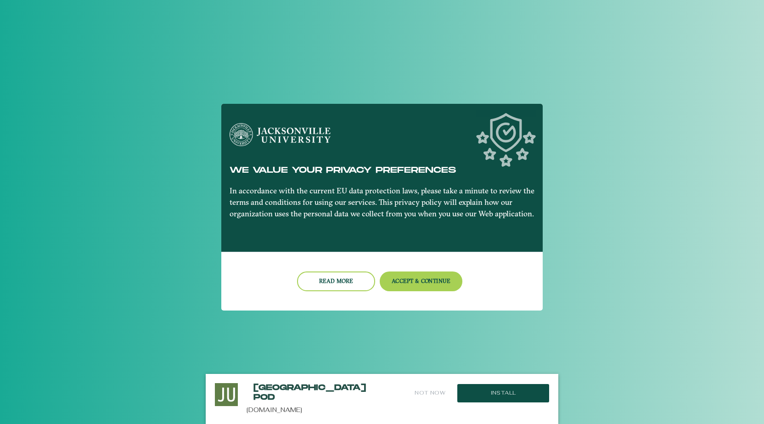
click at [401, 267] on nb-card-footer "Read more Accept & Continue" at bounding box center [381, 281] width 321 height 59
click at [411, 286] on button "Accept & Continue" at bounding box center [421, 281] width 83 height 20
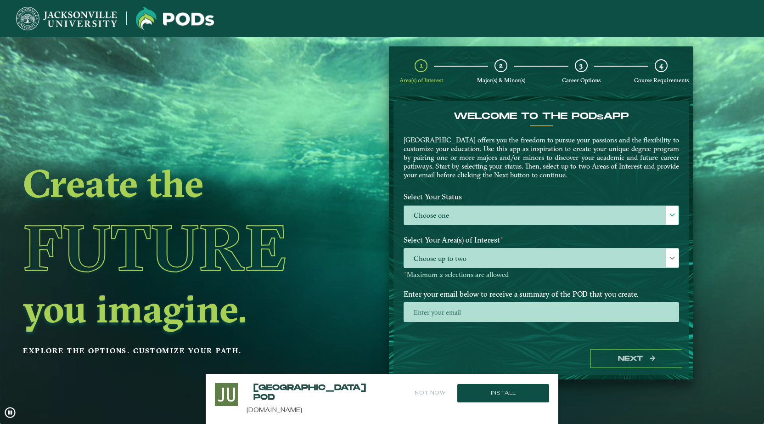
click at [493, 224] on label "Choose one" at bounding box center [541, 216] width 274 height 20
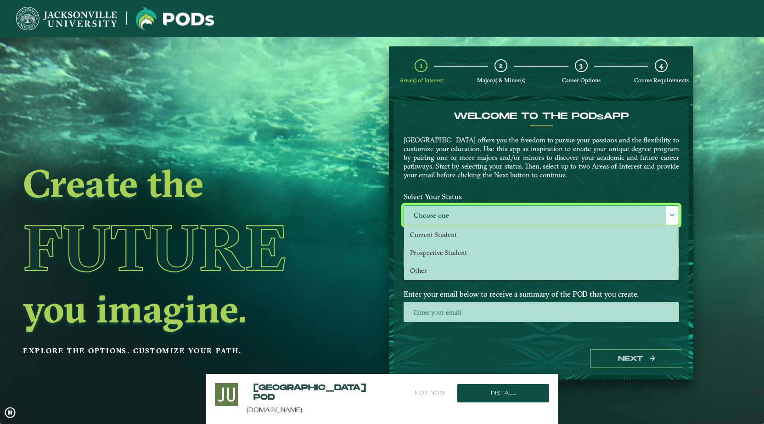
scroll to position [5, 40]
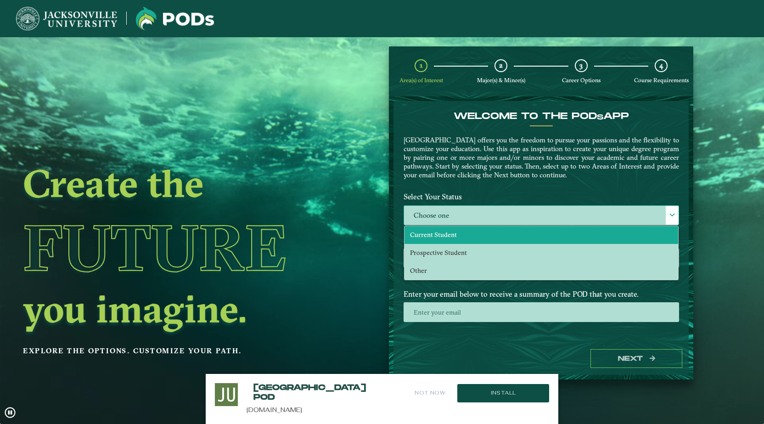
click at [470, 235] on li "Current Student" at bounding box center [541, 235] width 274 height 18
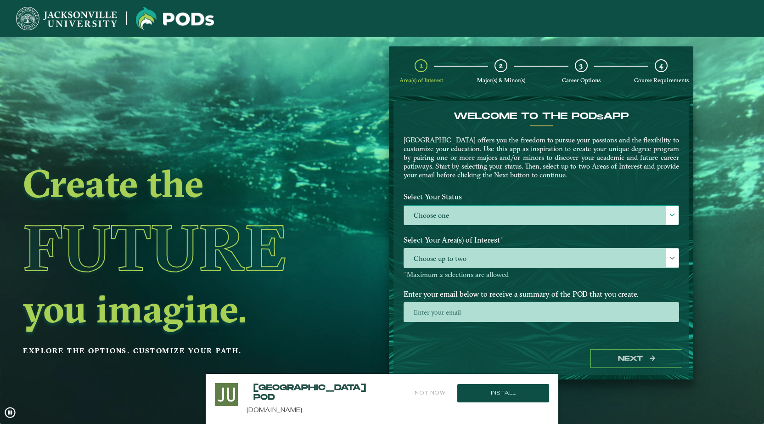
select select "[object Object]"
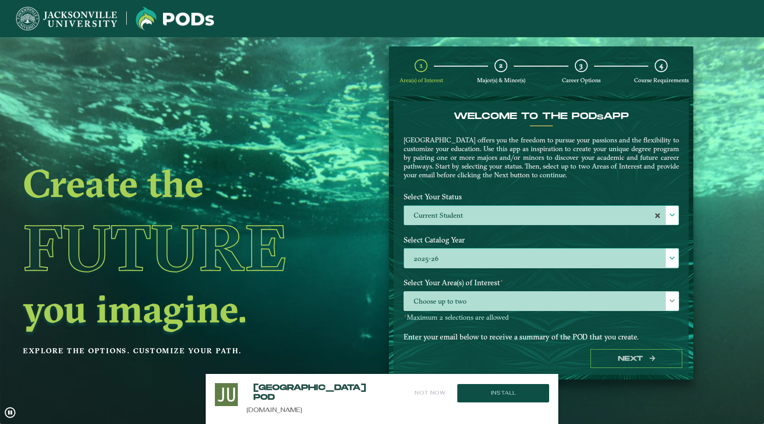
click at [470, 258] on label "2025-26" at bounding box center [541, 258] width 274 height 20
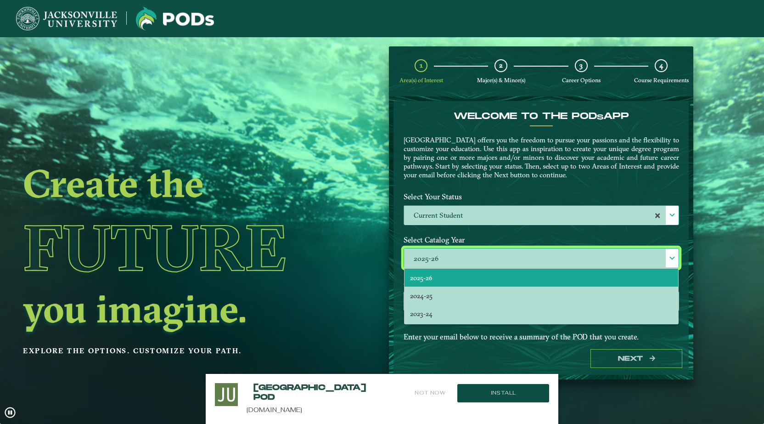
click at [435, 275] on li "2025-26" at bounding box center [541, 278] width 274 height 18
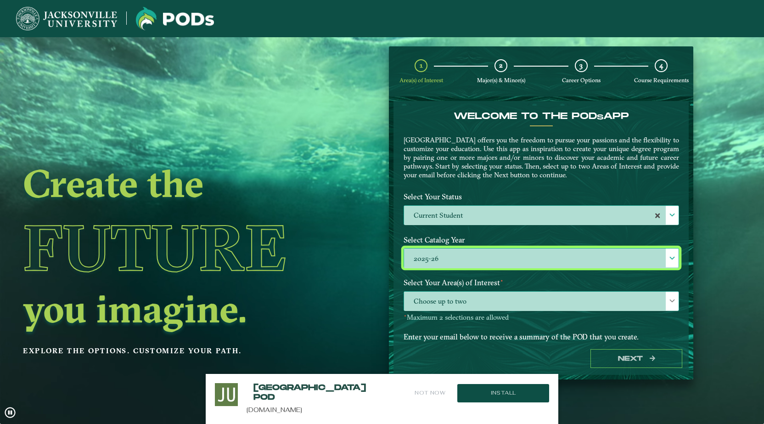
click at [443, 301] on span "Choose up to two" at bounding box center [541, 301] width 274 height 20
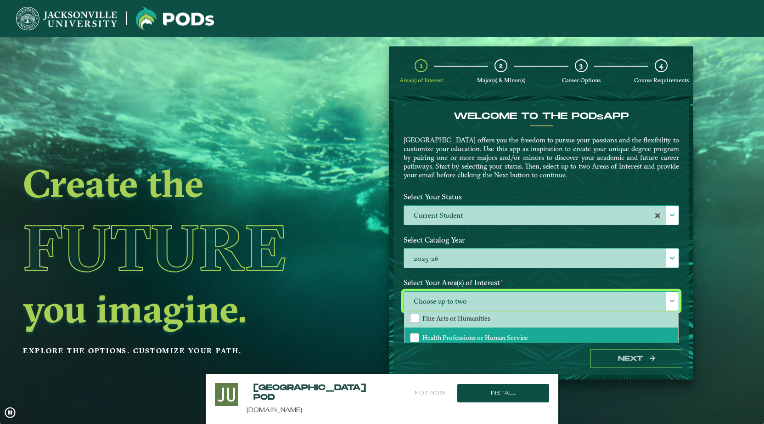
scroll to position [43, 0]
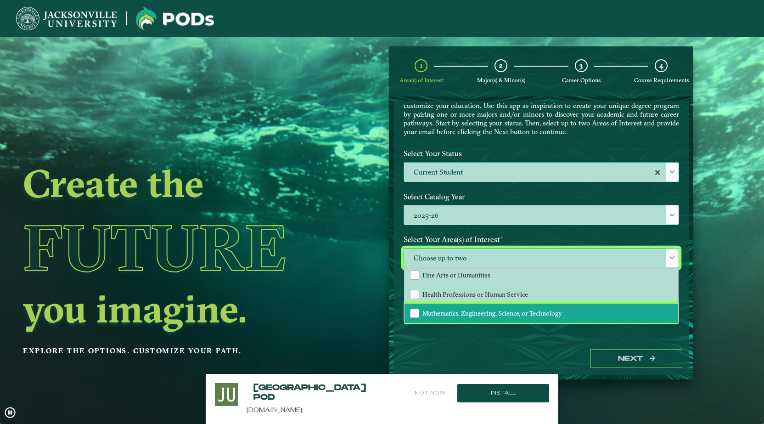
click at [445, 314] on span "Mathematics, Engineering, Science, or Technology" at bounding box center [492, 313] width 140 height 8
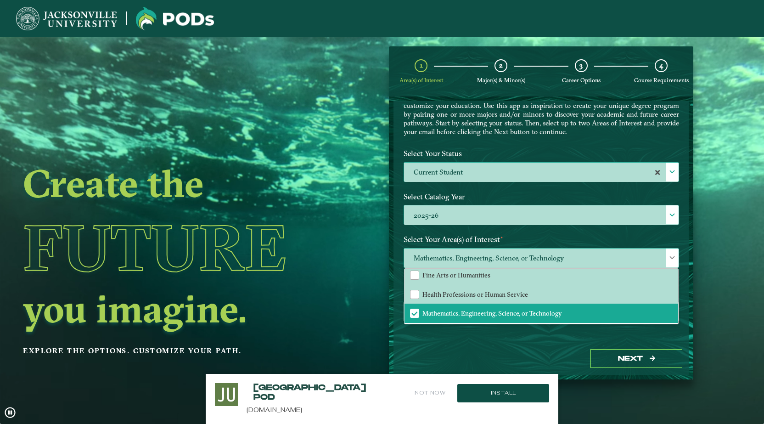
click at [612, 252] on span "Mathematics, Engineering, Science, or Technology" at bounding box center [541, 258] width 274 height 20
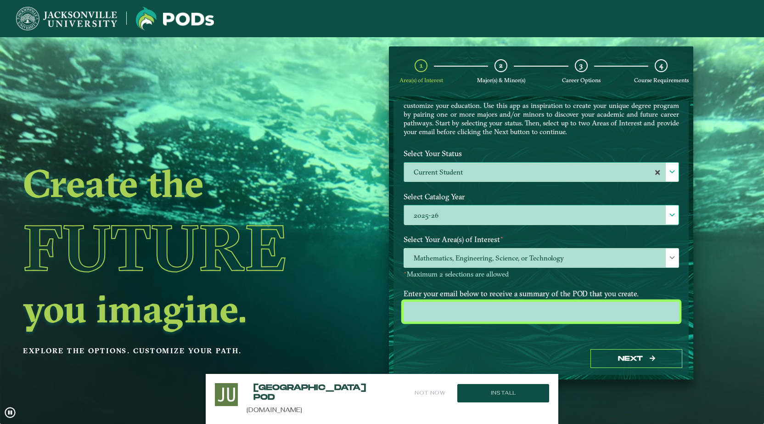
click at [526, 313] on input "email" at bounding box center [540, 312] width 275 height 20
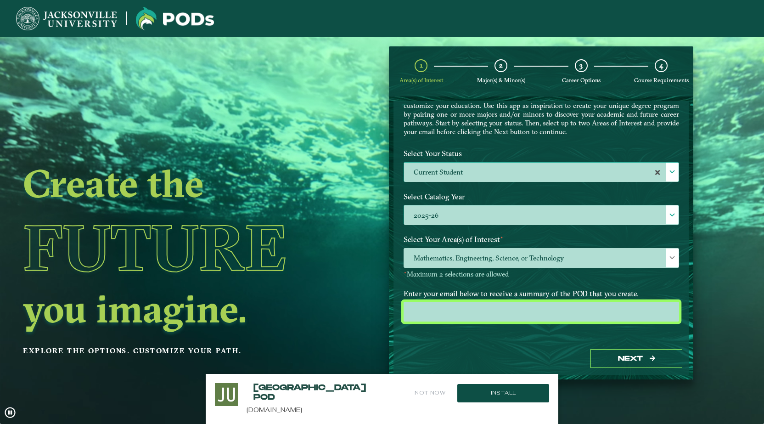
type input "[EMAIL_ADDRESS][PERSON_NAME][DOMAIN_NAME]"
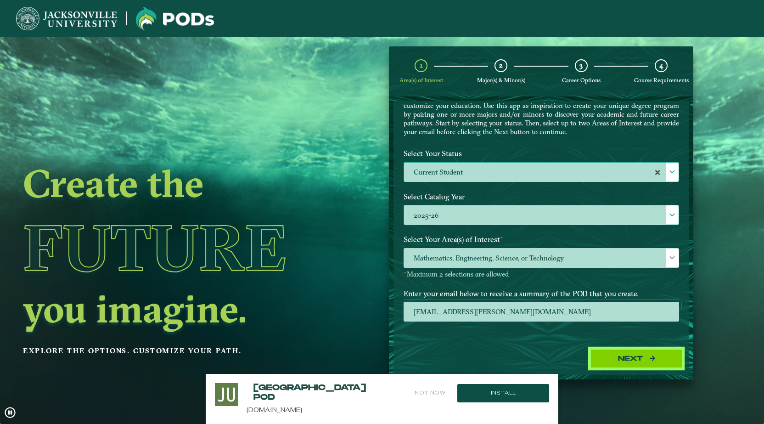
click at [602, 358] on button "Next" at bounding box center [636, 358] width 92 height 19
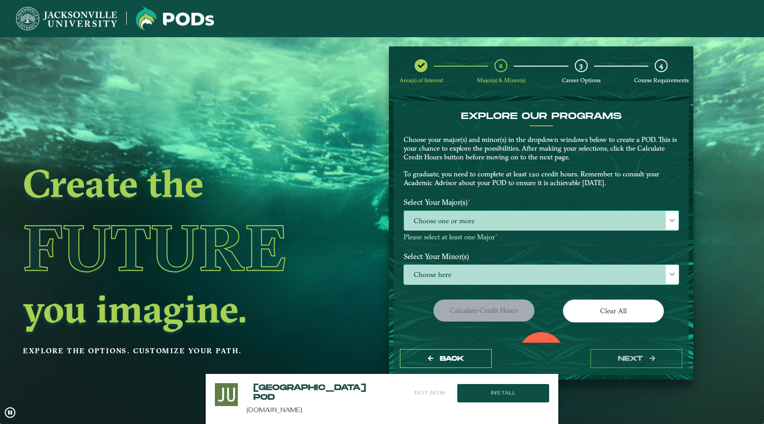
click at [501, 217] on span "Choose one or more" at bounding box center [541, 221] width 274 height 20
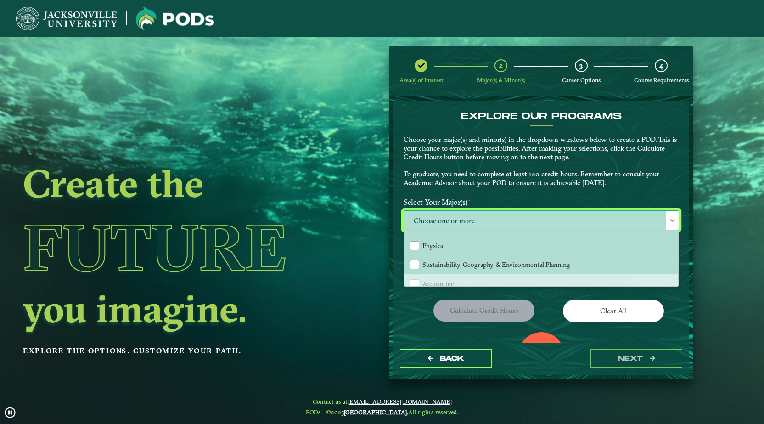
scroll to position [227, 0]
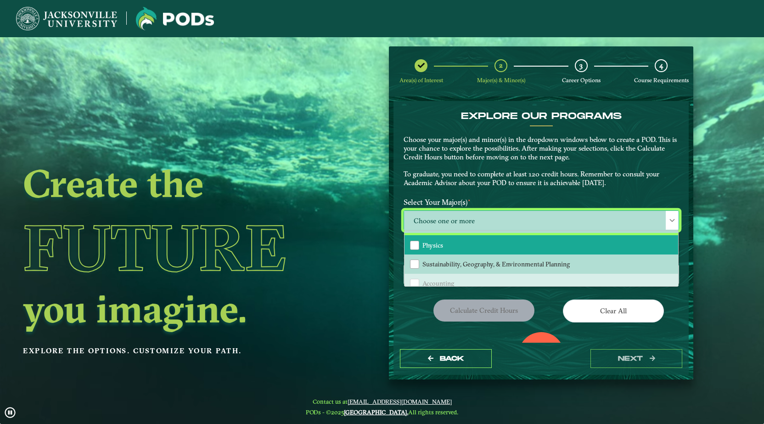
click at [453, 251] on li "Physics" at bounding box center [541, 244] width 274 height 19
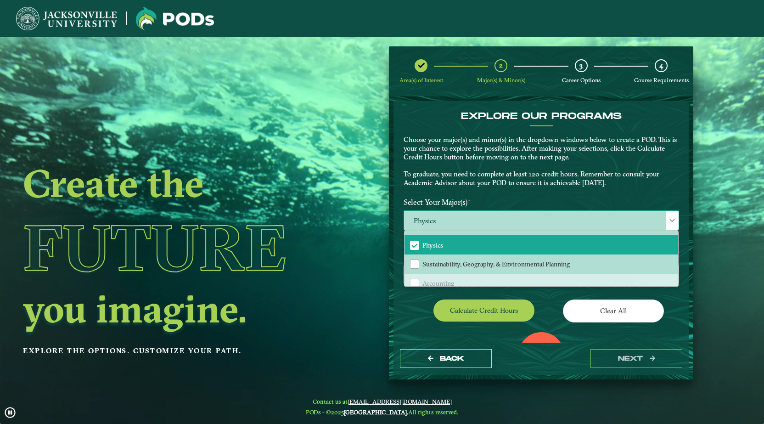
click at [614, 216] on span "Physics" at bounding box center [541, 221] width 274 height 20
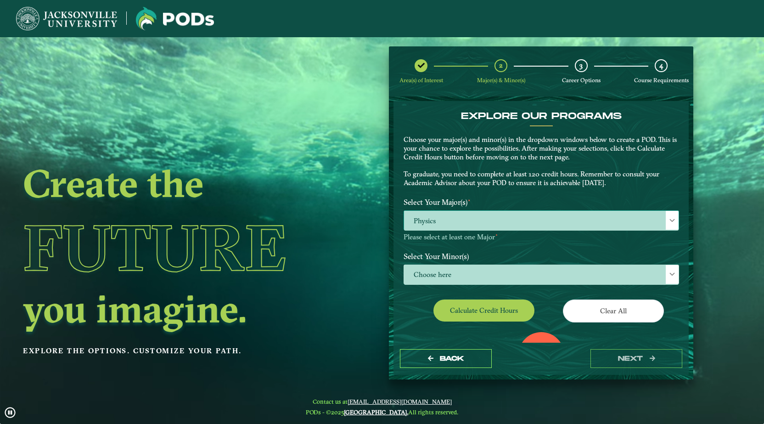
click at [472, 215] on span "Physics" at bounding box center [541, 221] width 274 height 20
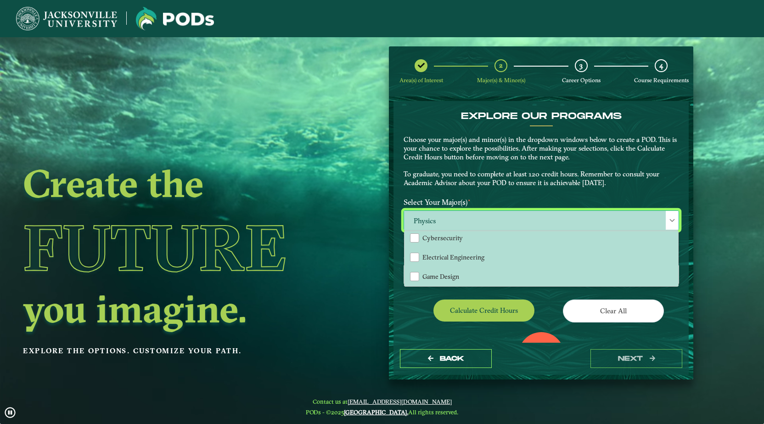
scroll to position [120, 0]
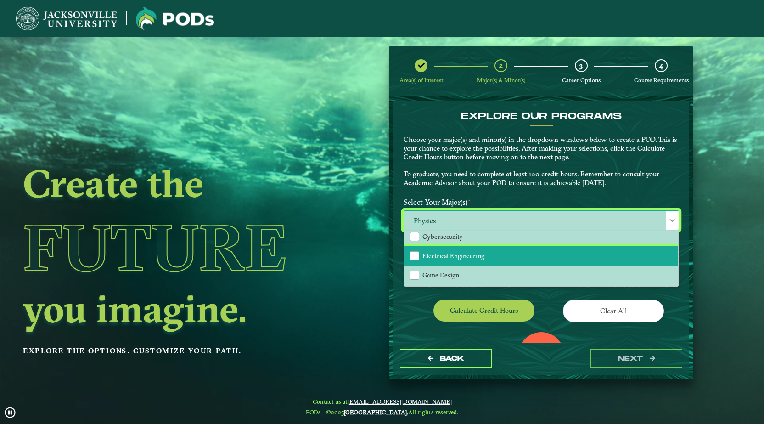
click at [459, 252] on span "Electrical Engineering" at bounding box center [453, 256] width 62 height 8
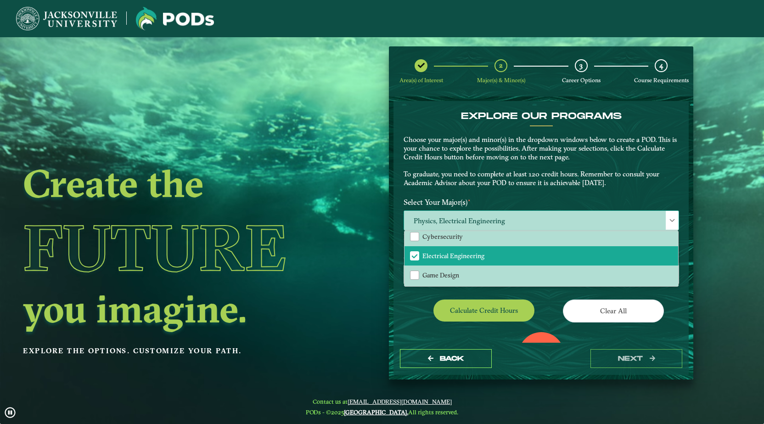
click at [478, 224] on span "Physics, Electrical Engineering" at bounding box center [541, 221] width 274 height 20
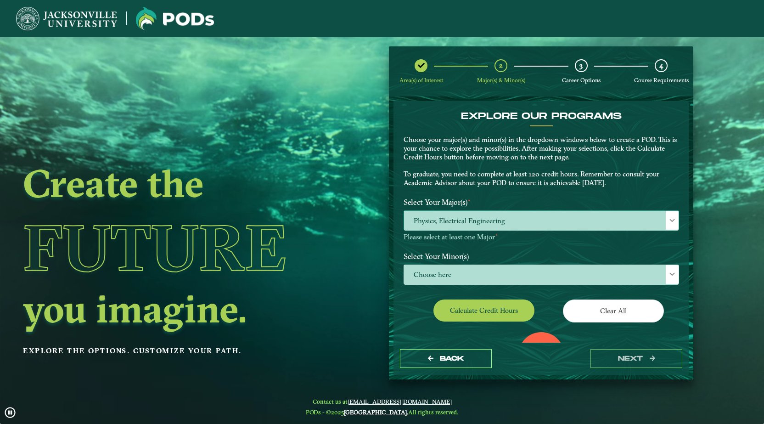
click at [445, 214] on span "Physics, Electrical Engineering" at bounding box center [541, 221] width 274 height 20
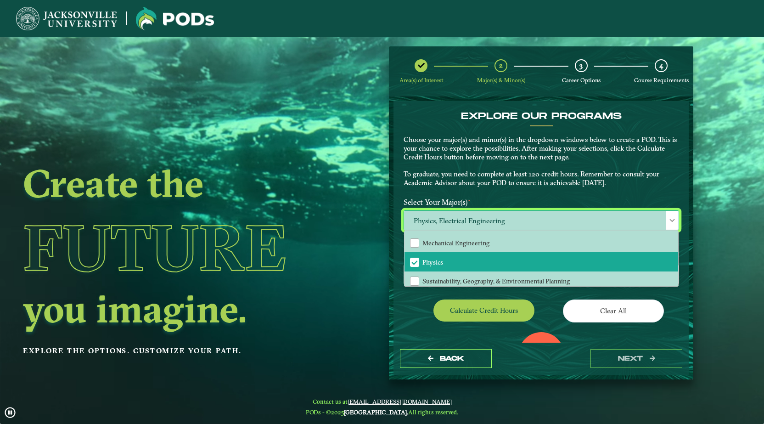
scroll to position [218, 0]
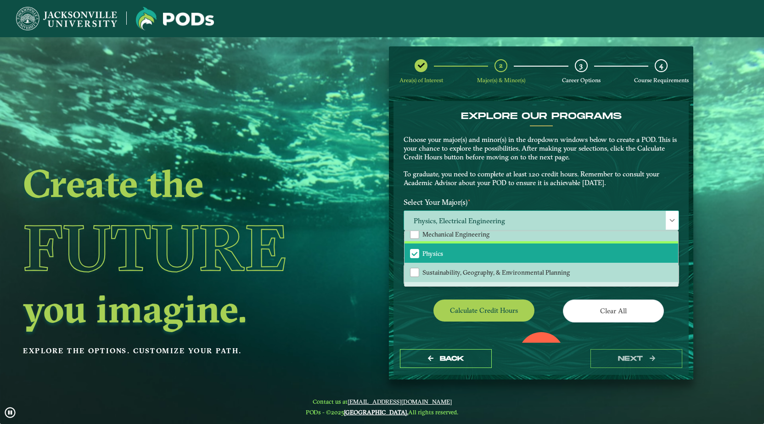
click at [417, 251] on span "Physics" at bounding box center [414, 253] width 8 height 8
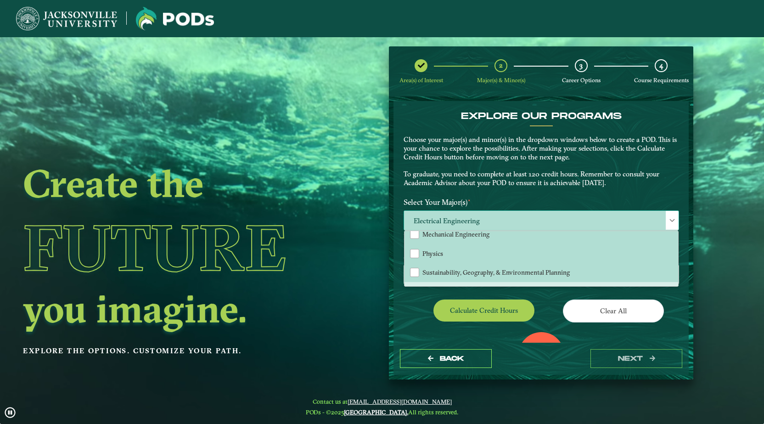
click at [426, 218] on span "Electrical Engineering" at bounding box center [541, 221] width 274 height 20
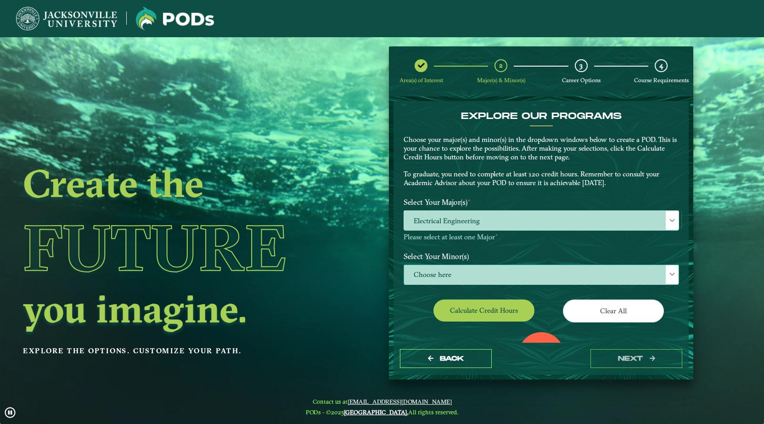
click at [439, 274] on span "Choose here" at bounding box center [541, 275] width 274 height 20
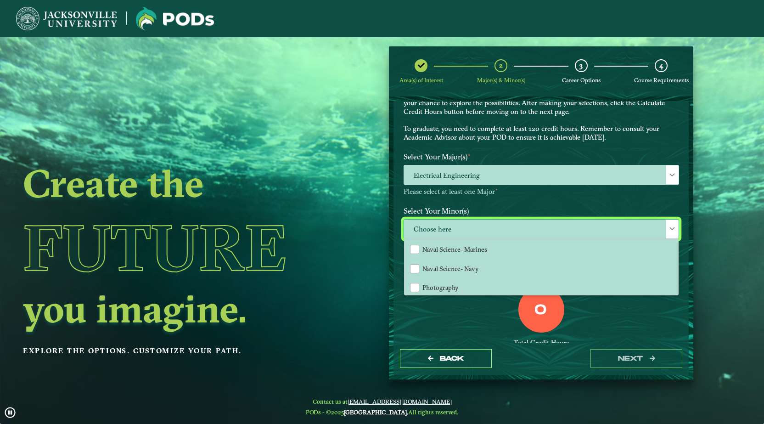
scroll to position [709, 0]
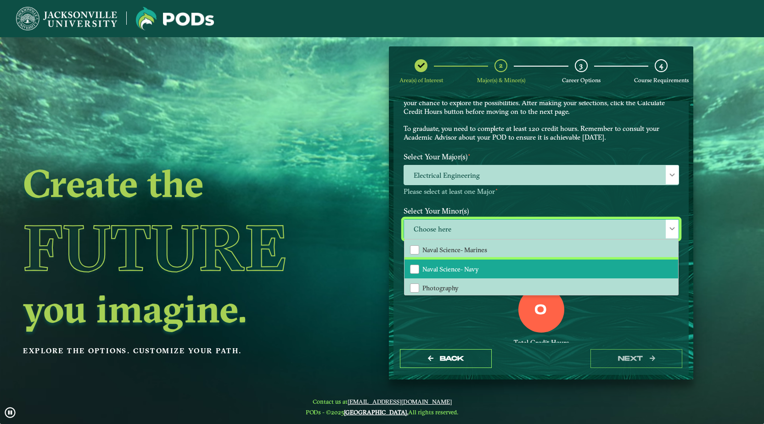
click at [439, 274] on li "Naval Science- Navy" at bounding box center [541, 268] width 274 height 19
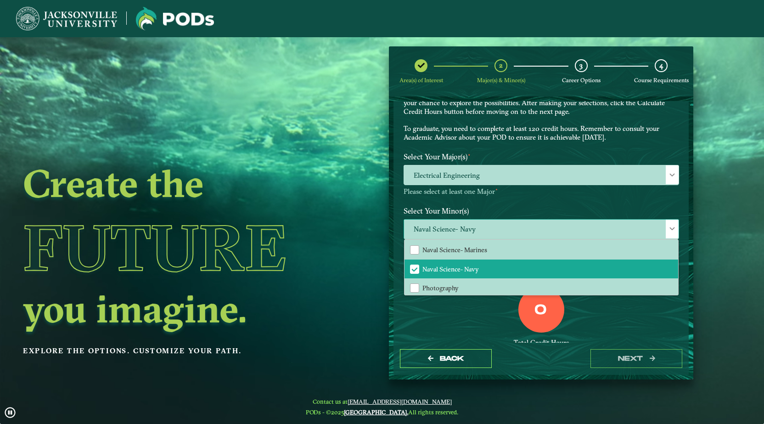
click at [505, 229] on span "Naval Science- Navy" at bounding box center [541, 229] width 274 height 20
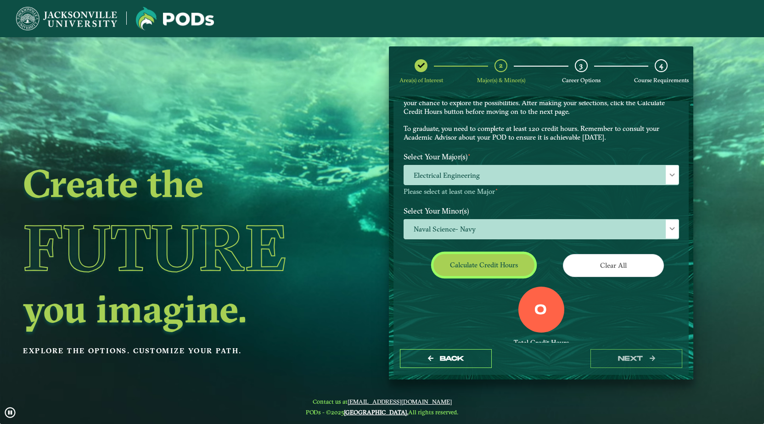
click at [495, 263] on button "Calculate credit hours" at bounding box center [483, 265] width 101 height 22
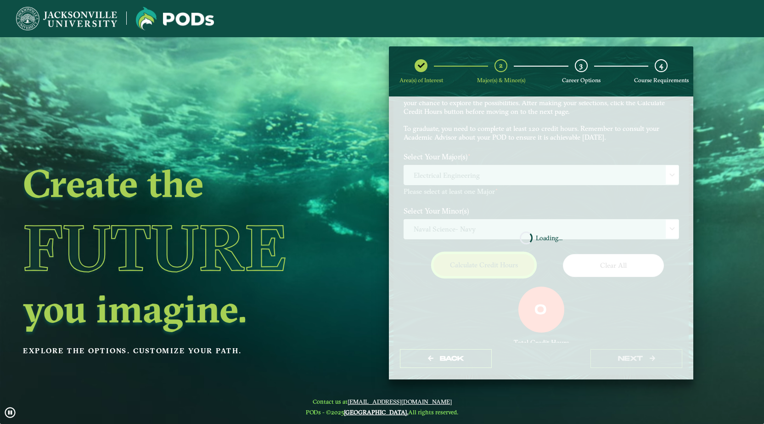
scroll to position [49, 0]
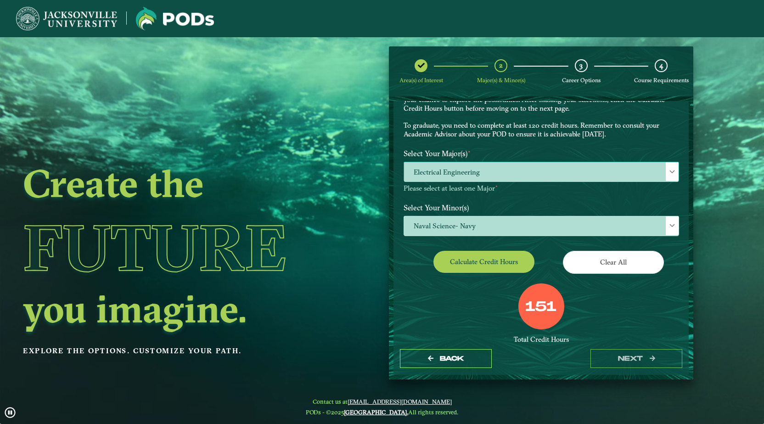
click at [461, 175] on span "Electrical Engineering" at bounding box center [541, 172] width 274 height 20
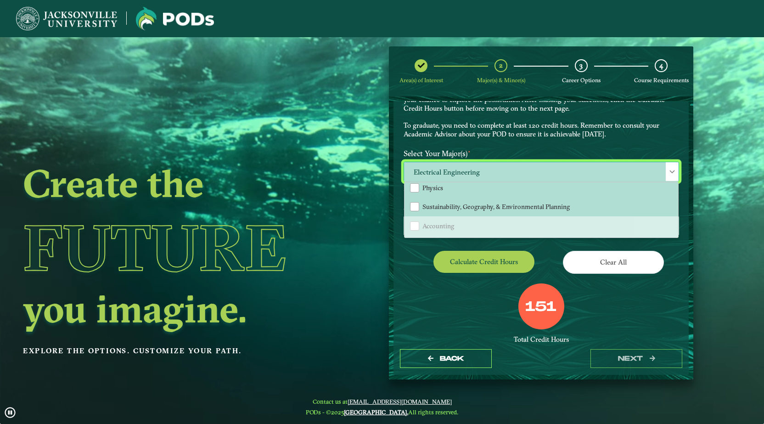
scroll to position [218, 0]
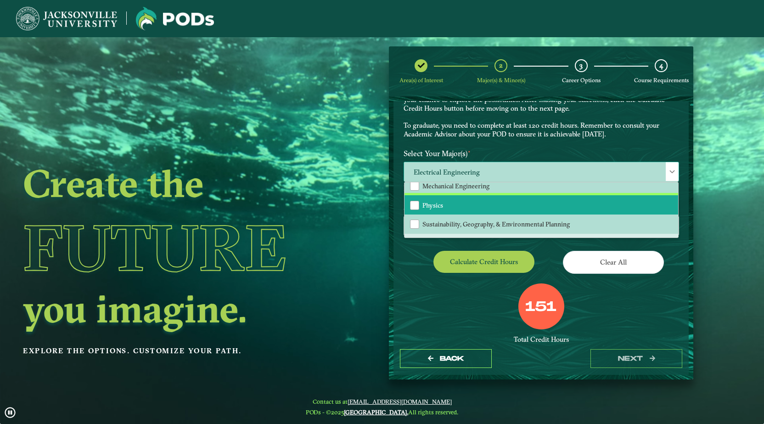
click at [442, 207] on span "Physics" at bounding box center [432, 205] width 21 height 8
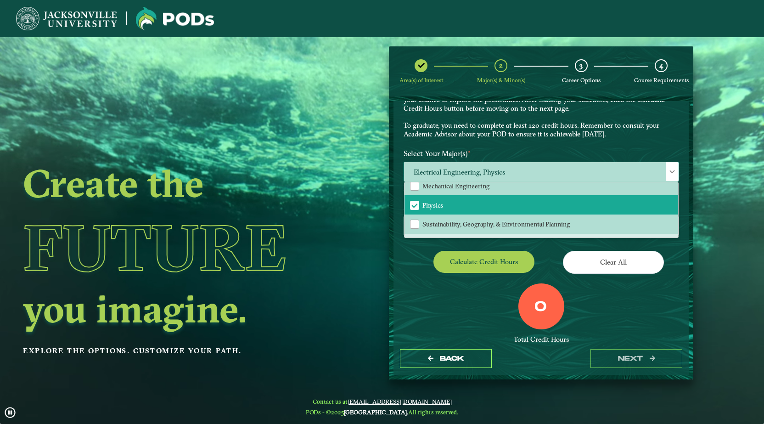
click at [476, 171] on span "Electrical Engineering, Physics" at bounding box center [541, 172] width 274 height 20
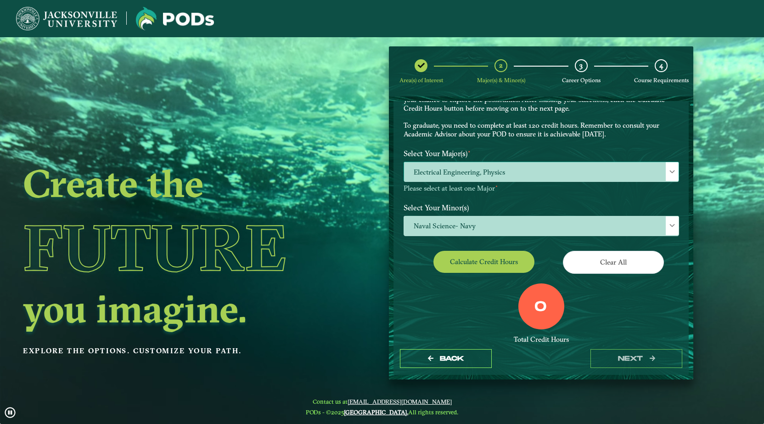
click at [476, 171] on span "Electrical Engineering, Physics" at bounding box center [541, 172] width 274 height 20
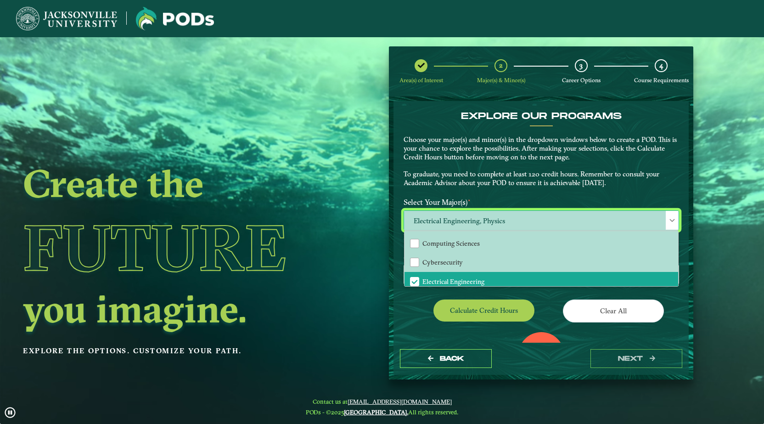
scroll to position [93, 0]
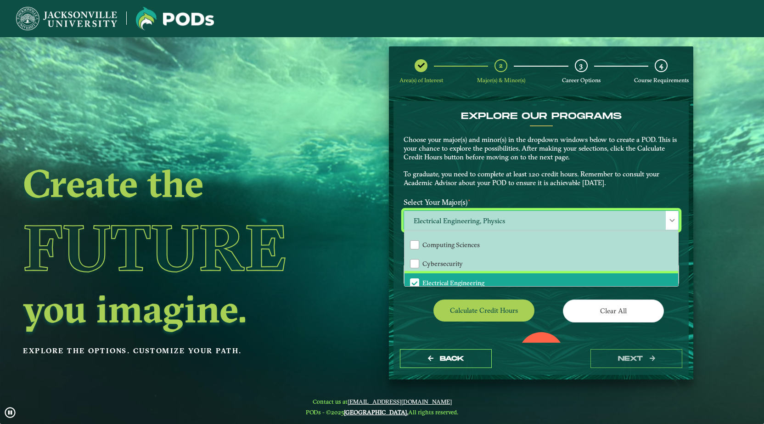
click at [438, 276] on li "Electrical Engineering" at bounding box center [541, 282] width 274 height 19
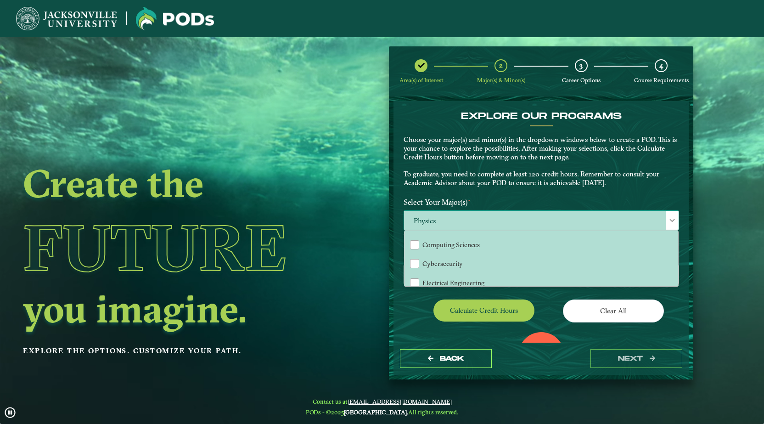
click at [435, 217] on span "Physics" at bounding box center [541, 221] width 274 height 20
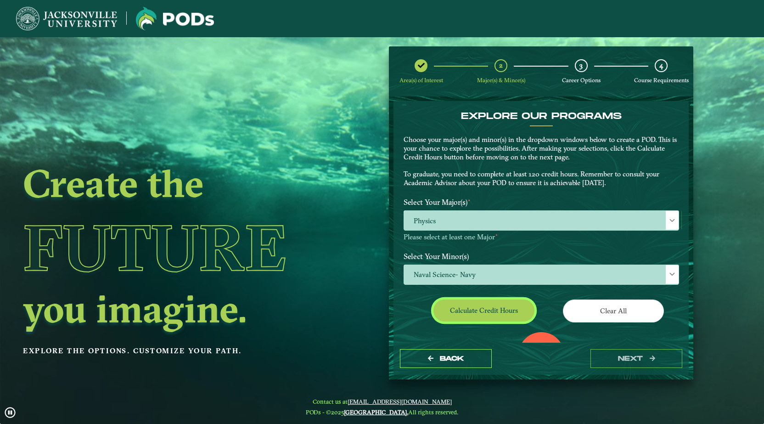
click at [472, 304] on button "Calculate credit hours" at bounding box center [483, 310] width 101 height 22
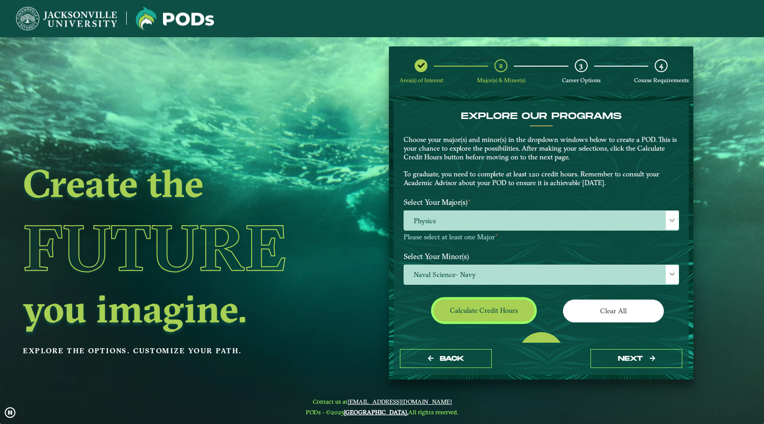
scroll to position [49, 0]
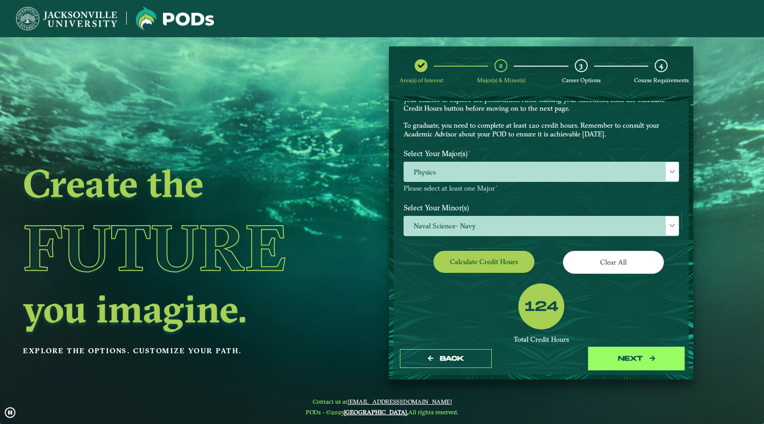
click at [614, 359] on button "next" at bounding box center [636, 358] width 92 height 19
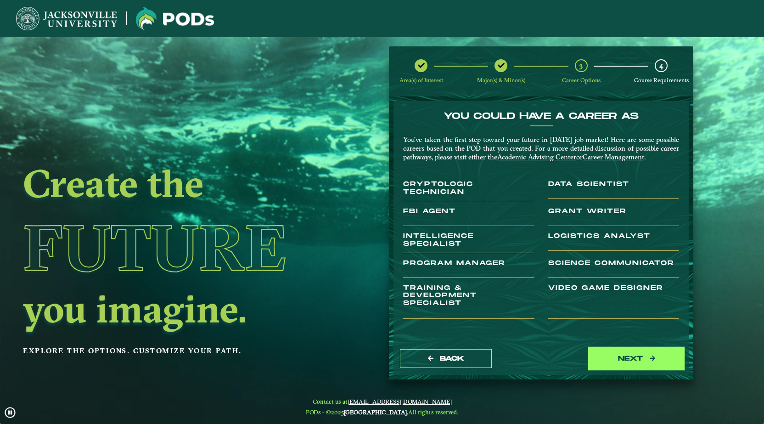
click at [615, 358] on button "next" at bounding box center [636, 358] width 92 height 19
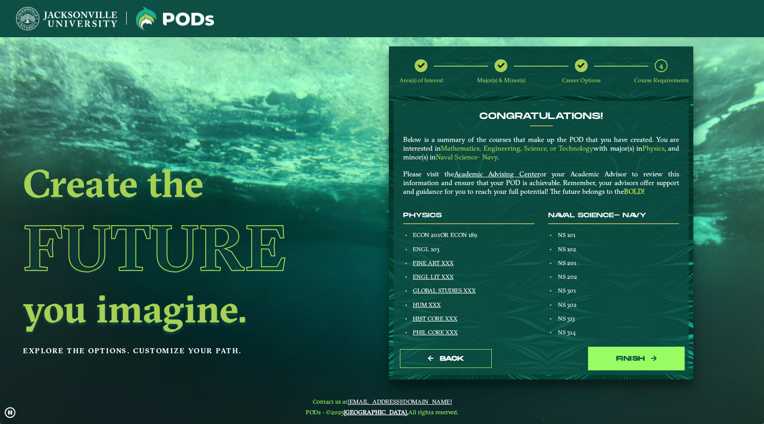
click at [615, 358] on button "Finish" at bounding box center [636, 358] width 92 height 19
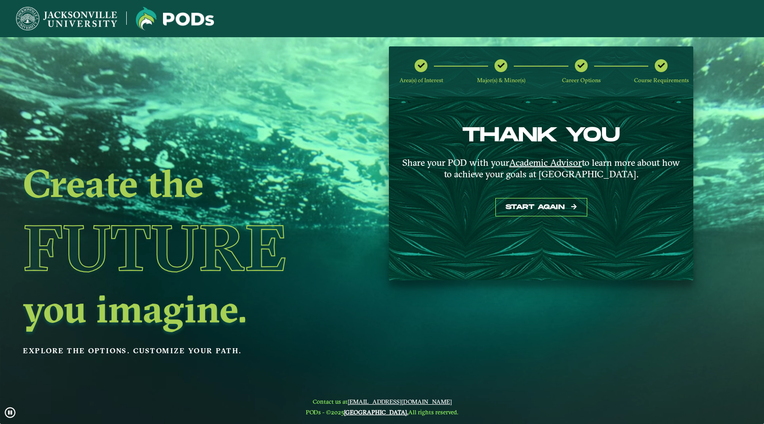
click at [103, 25] on img at bounding box center [66, 18] width 101 height 23
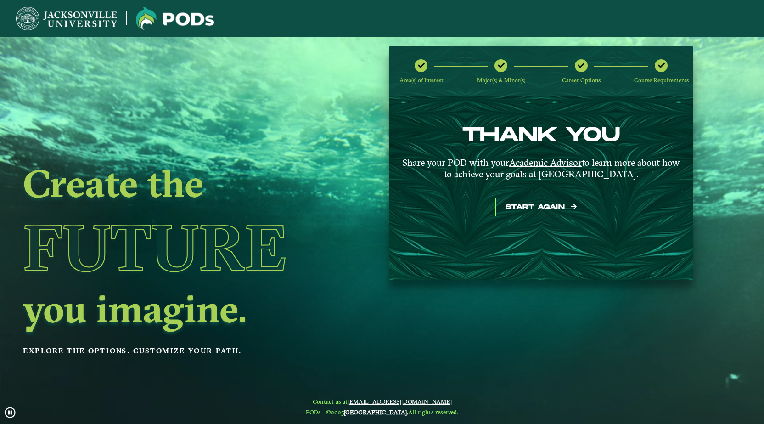
click at [103, 25] on img at bounding box center [66, 18] width 101 height 23
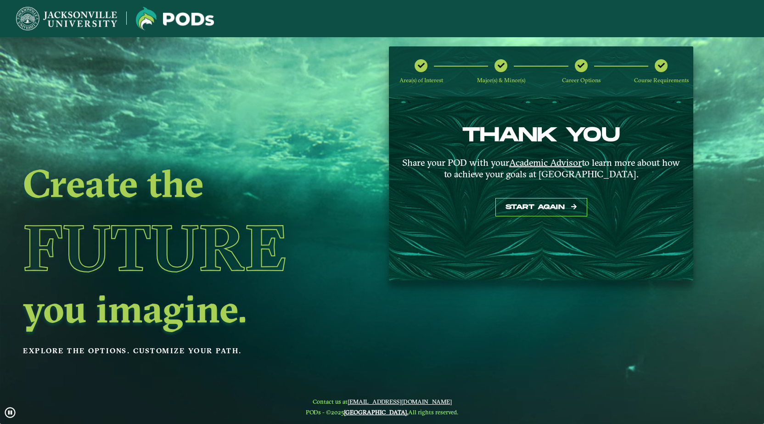
click at [102, 17] on img at bounding box center [66, 18] width 101 height 23
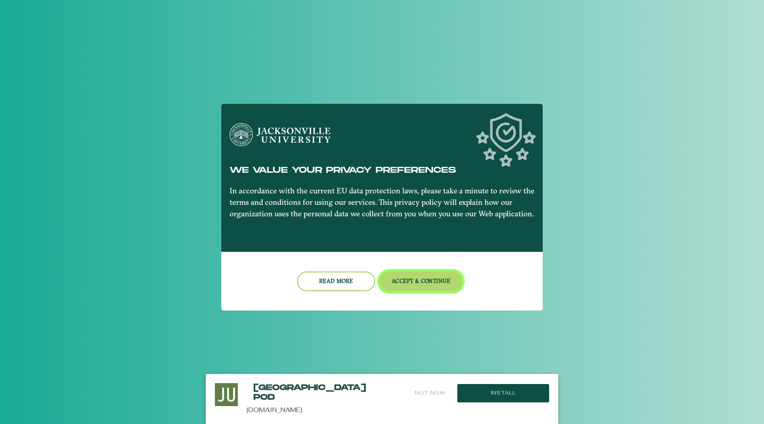
click at [401, 280] on button "Accept & Continue" at bounding box center [421, 281] width 83 height 20
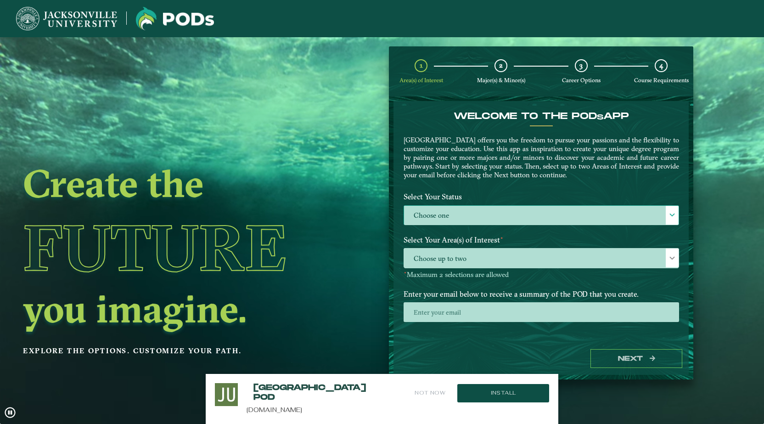
click at [468, 212] on label "Choose one" at bounding box center [541, 216] width 274 height 20
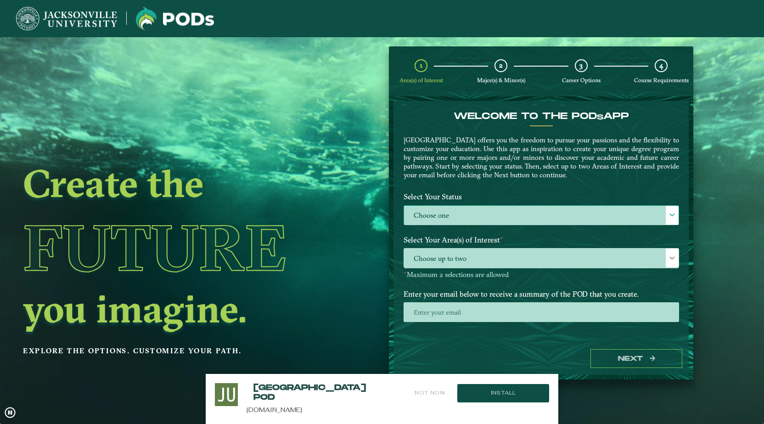
scroll to position [5, 40]
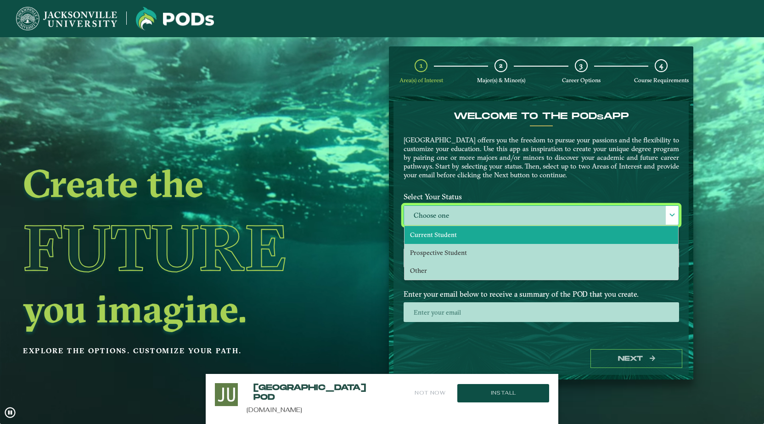
click at [431, 236] on span "Current Student" at bounding box center [433, 234] width 47 height 8
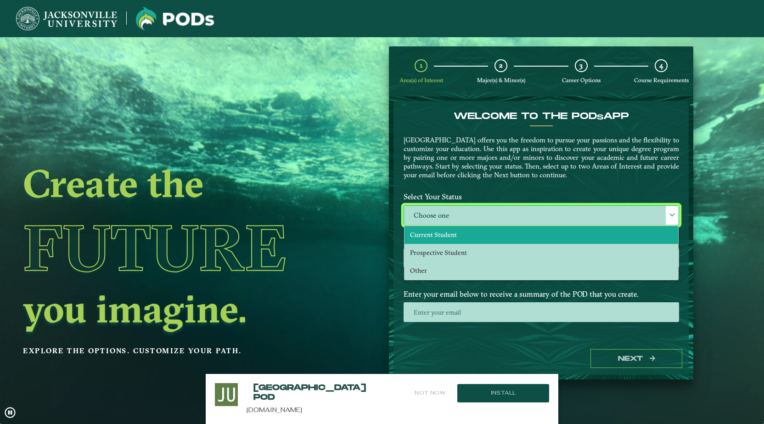
select select "[object Object]"
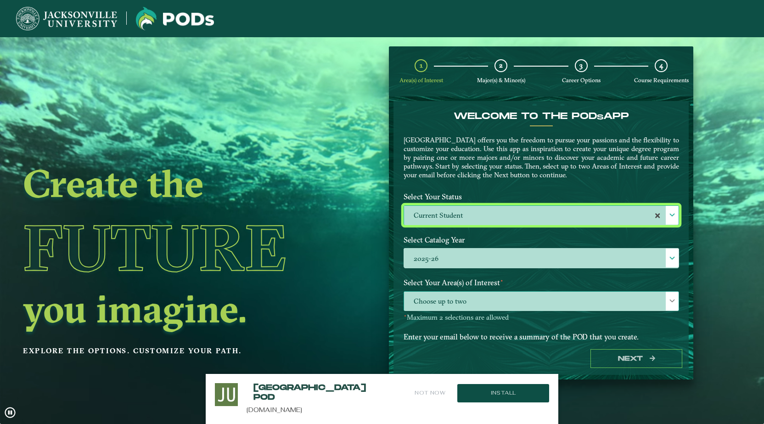
click at [442, 302] on span "Choose up to two" at bounding box center [541, 301] width 274 height 20
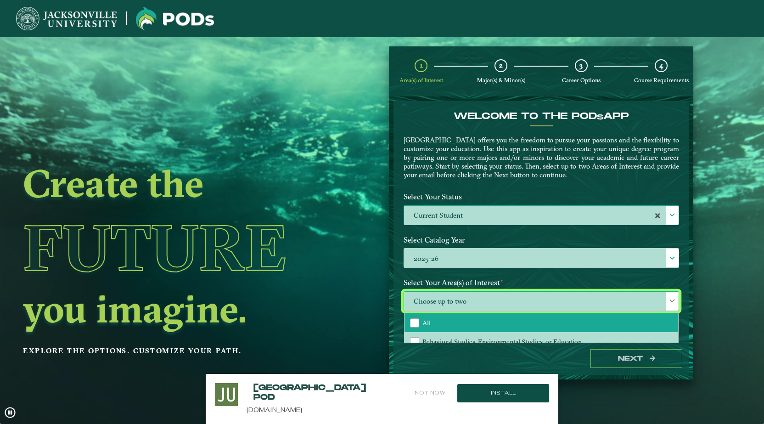
click at [444, 319] on li "All" at bounding box center [541, 322] width 274 height 19
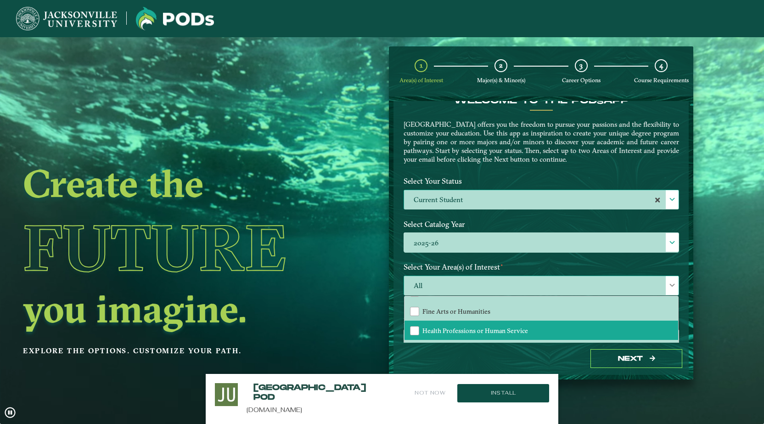
scroll to position [62, 0]
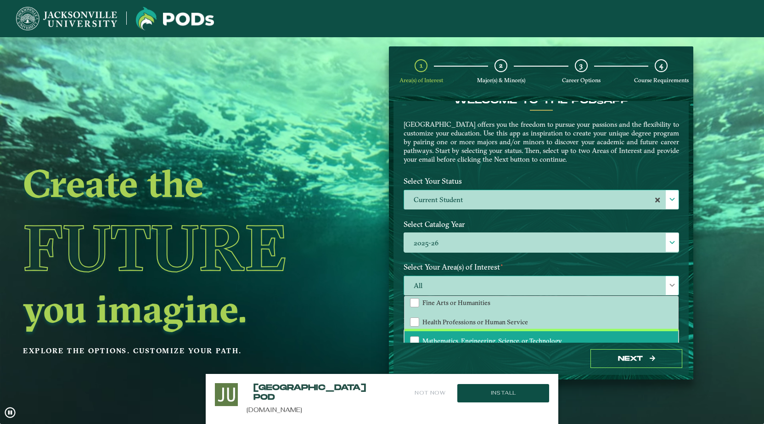
click at [447, 335] on li "Mathematics, Engineering, Science, or Technology" at bounding box center [541, 340] width 274 height 19
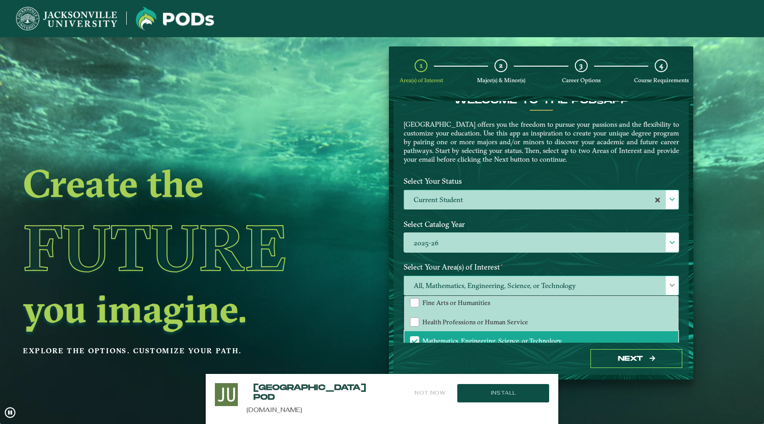
click at [589, 276] on span "All, Mathematics, Engineering, Science, or Technology" at bounding box center [541, 286] width 274 height 20
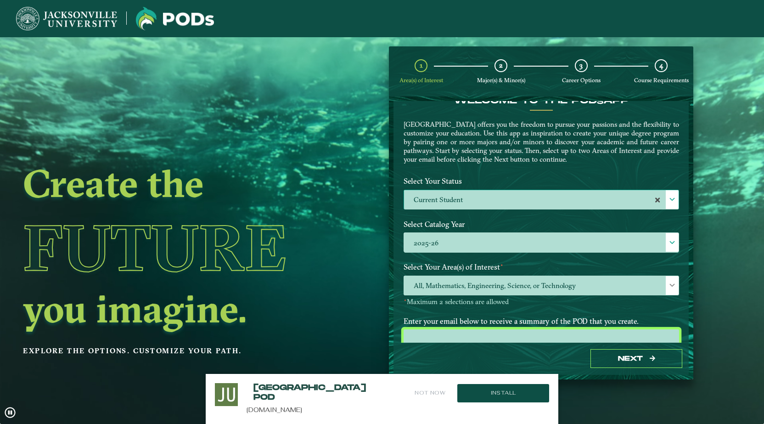
click at [492, 329] on input "email" at bounding box center [540, 339] width 275 height 20
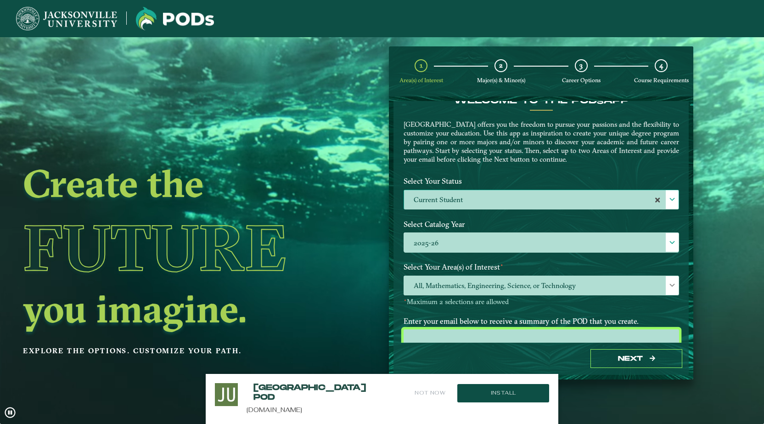
scroll to position [43, 0]
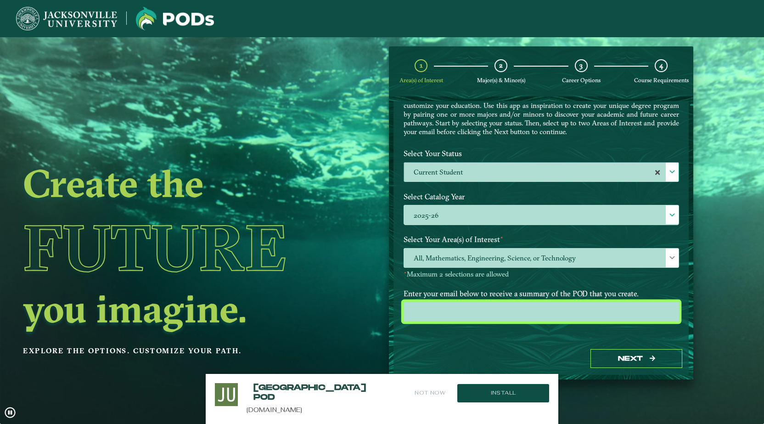
type input "[EMAIL_ADDRESS][DOMAIN_NAME]"
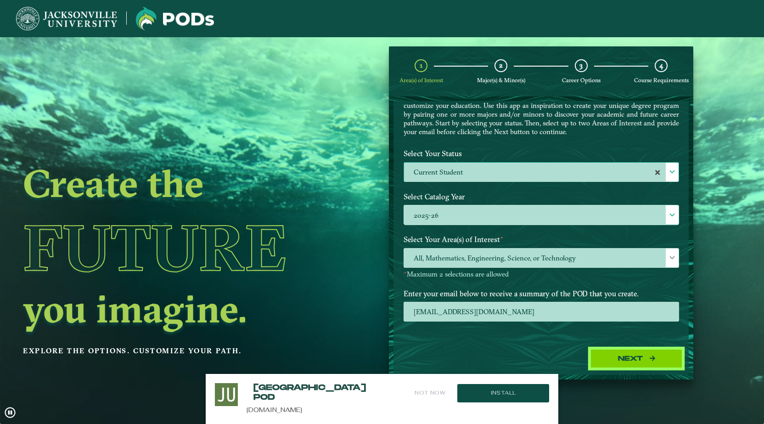
click at [589, 355] on button "Next" at bounding box center [636, 358] width 92 height 19
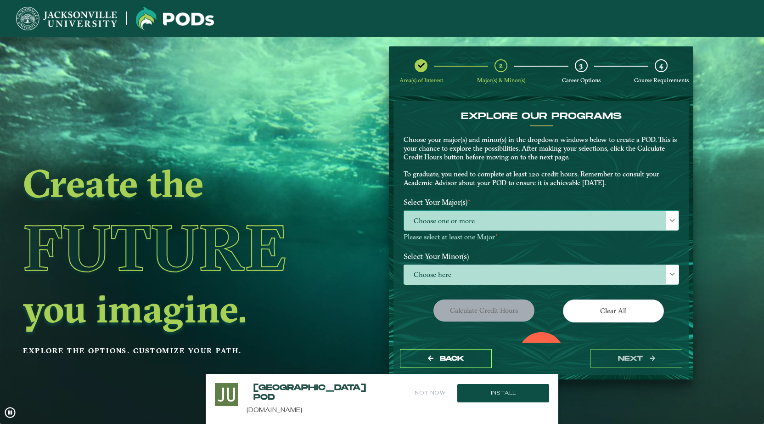
click at [473, 213] on span "Choose one or more" at bounding box center [541, 221] width 274 height 20
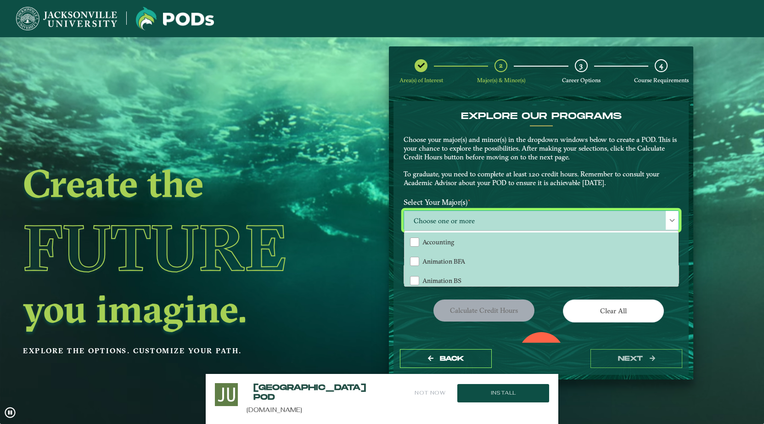
scroll to position [5, 40]
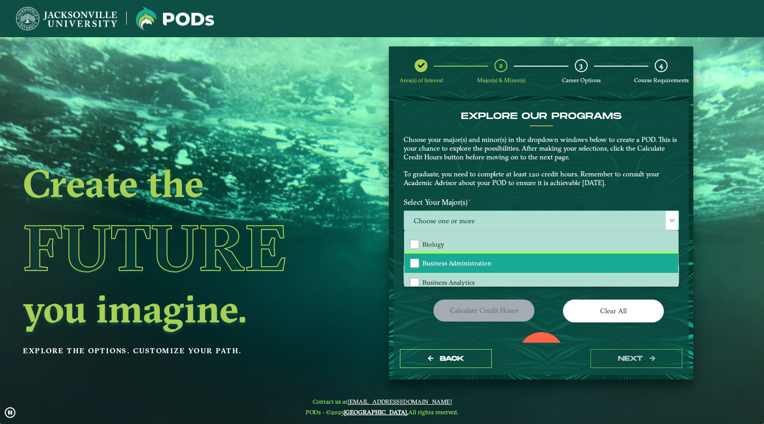
click at [451, 261] on span "Business Administration" at bounding box center [456, 263] width 69 height 8
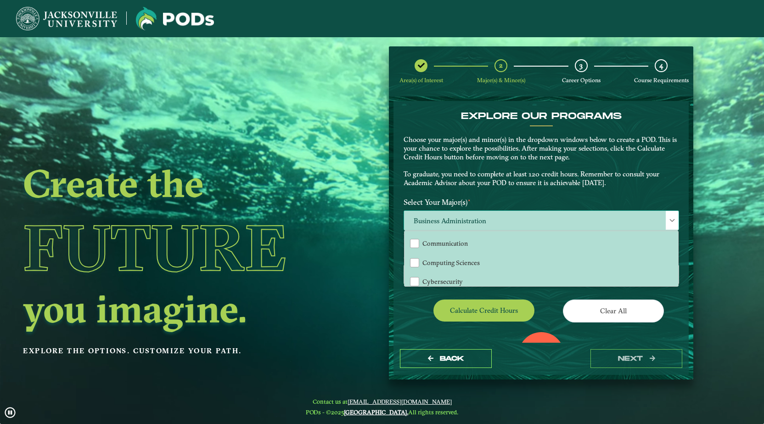
scroll to position [174, 0]
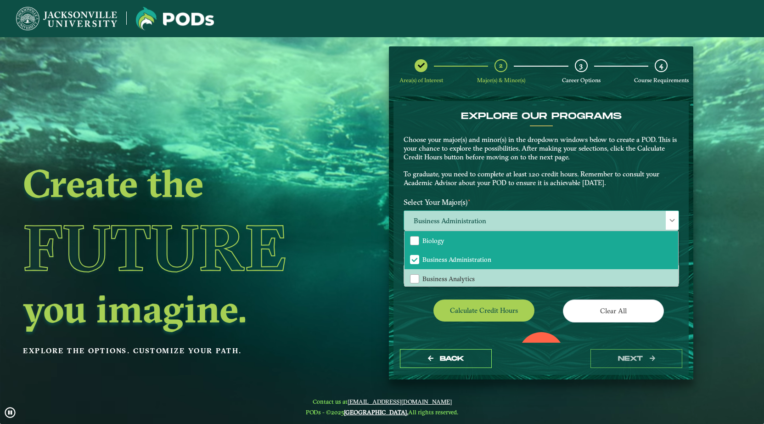
click at [432, 239] on span "Biology" at bounding box center [433, 240] width 22 height 8
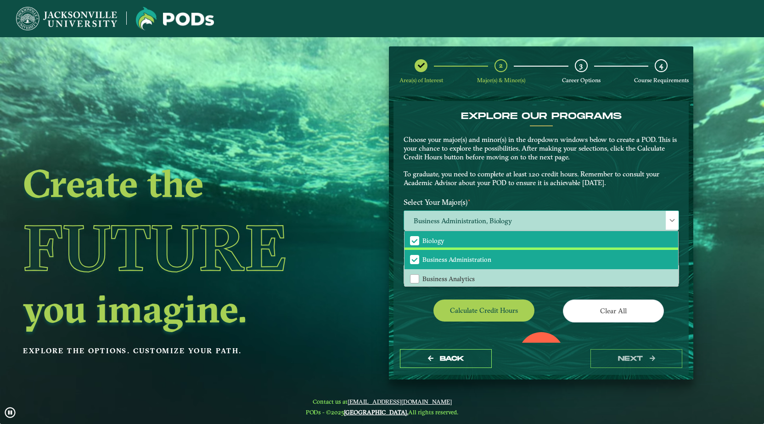
click at [436, 253] on li "Business Administration" at bounding box center [541, 259] width 274 height 19
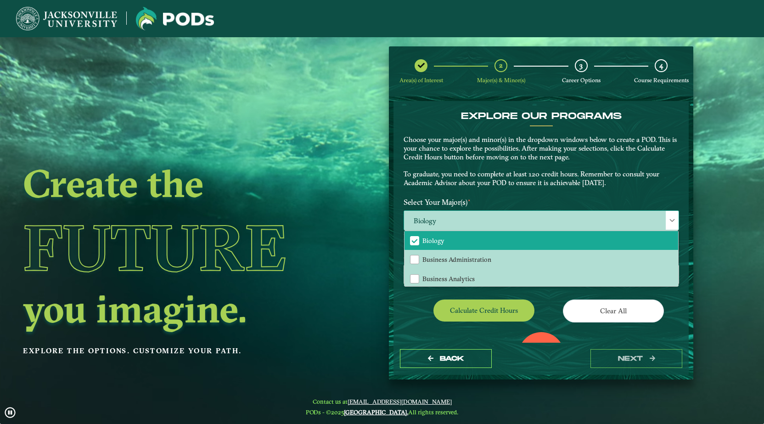
click at [420, 240] on li "Biology" at bounding box center [541, 239] width 274 height 19
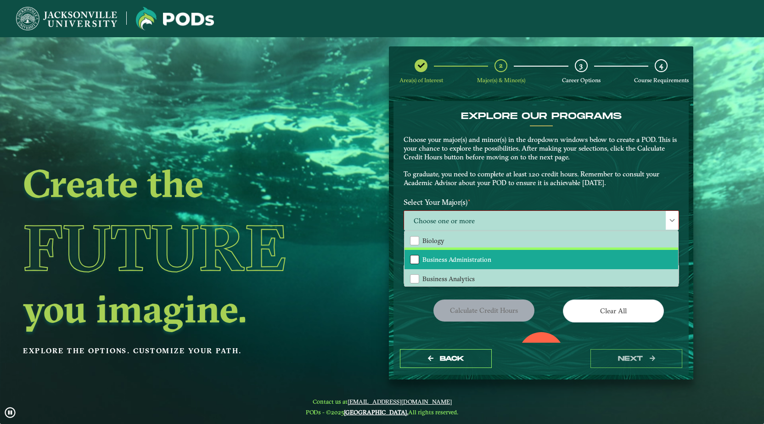
click at [415, 255] on div "Business Administration" at bounding box center [414, 259] width 9 height 9
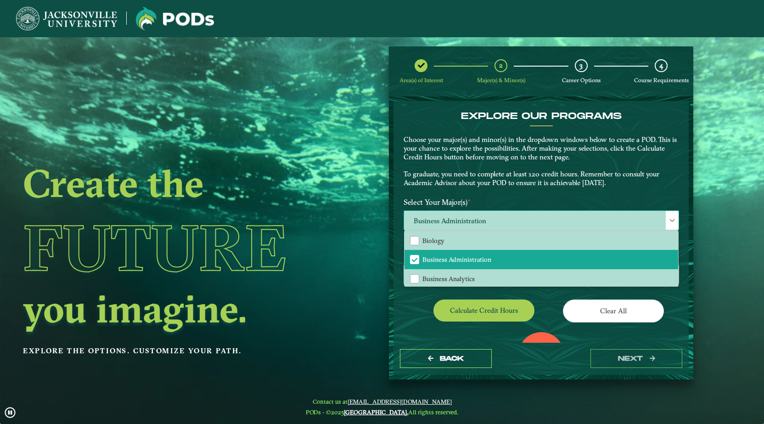
click at [460, 221] on span "Business Administration" at bounding box center [541, 221] width 274 height 20
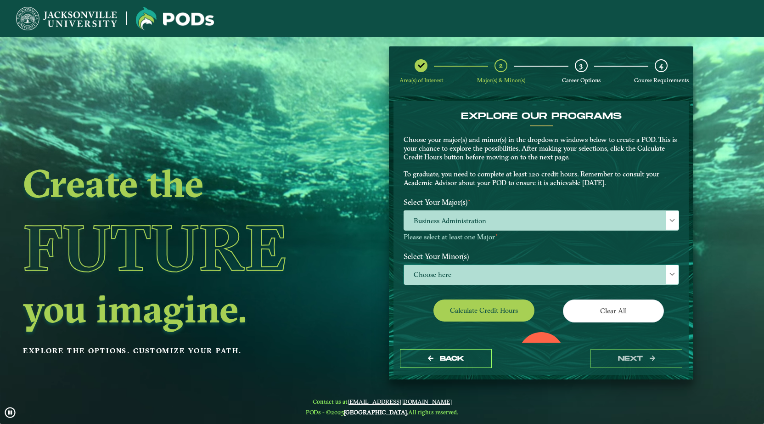
click at [444, 269] on span "Choose here" at bounding box center [541, 275] width 274 height 20
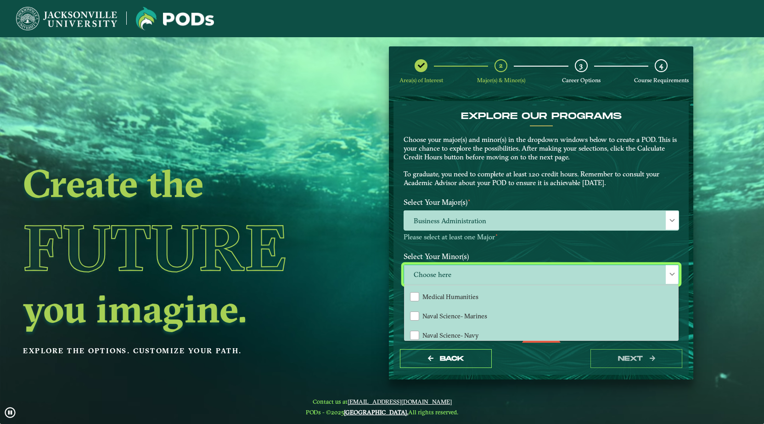
scroll to position [695, 0]
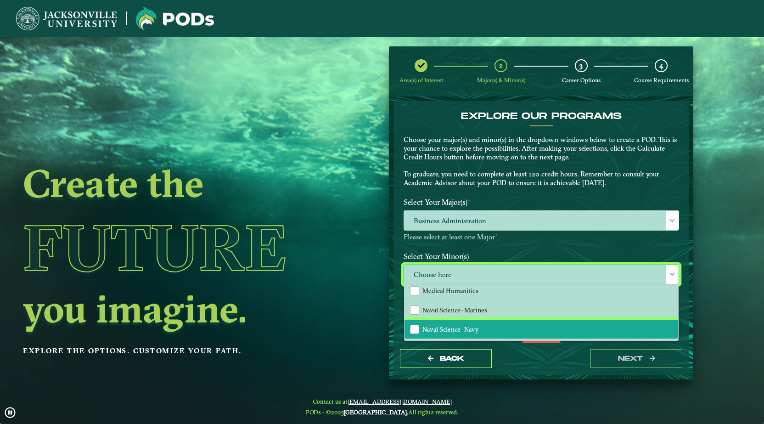
click at [439, 321] on li "Naval Science- Navy" at bounding box center [541, 328] width 274 height 19
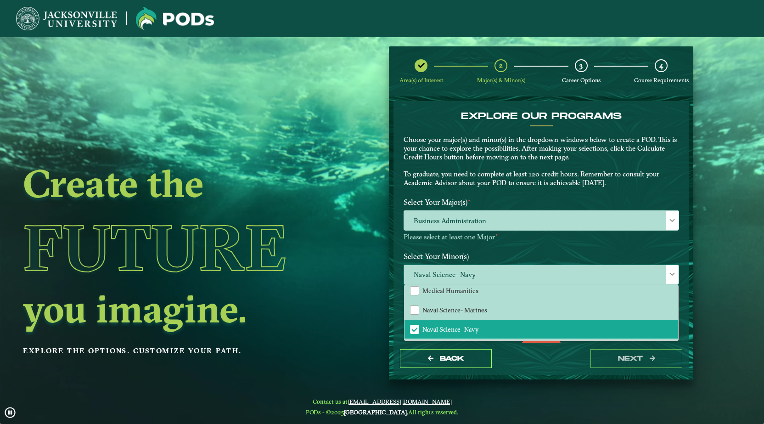
click at [471, 269] on span "Naval Science- Navy" at bounding box center [541, 275] width 274 height 20
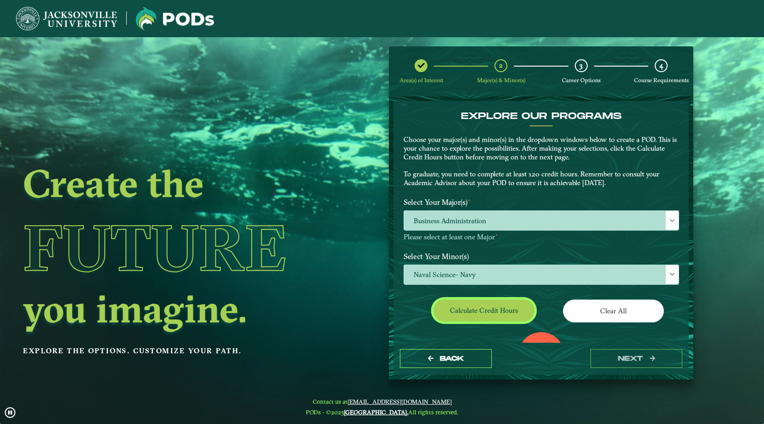
click at [495, 310] on button "Calculate credit hours" at bounding box center [483, 310] width 101 height 22
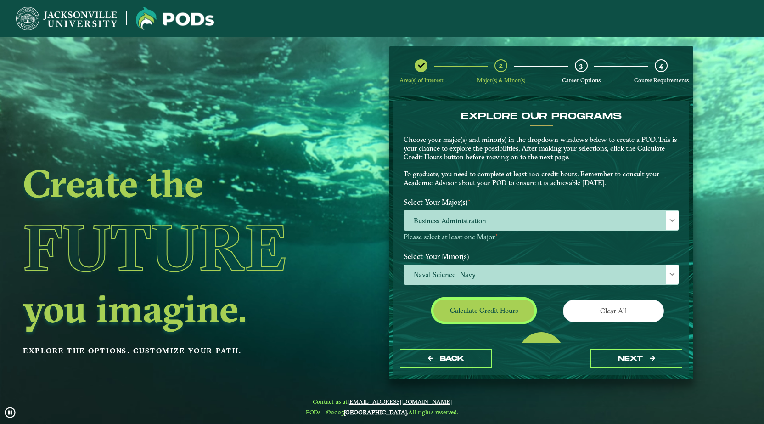
scroll to position [49, 0]
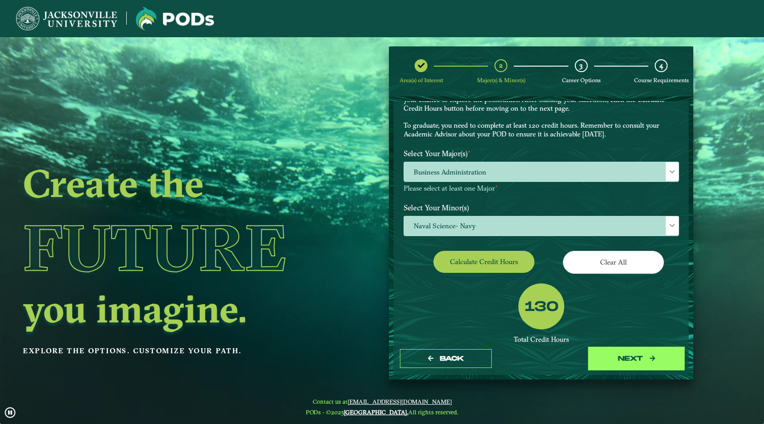
click at [589, 355] on button "next" at bounding box center [636, 358] width 92 height 19
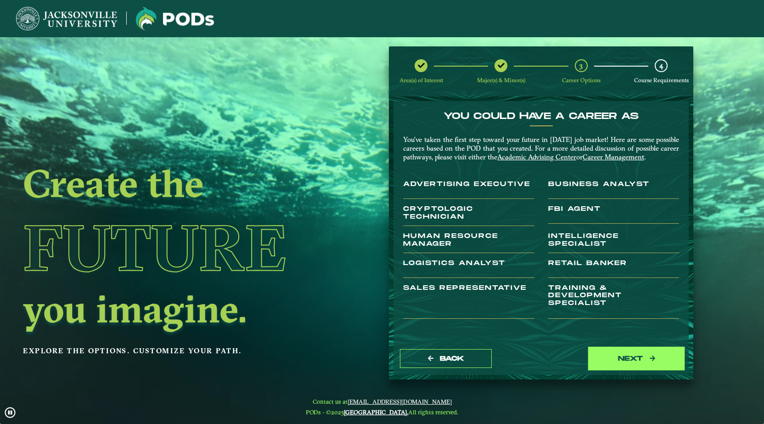
click at [589, 355] on button "next" at bounding box center [636, 358] width 92 height 19
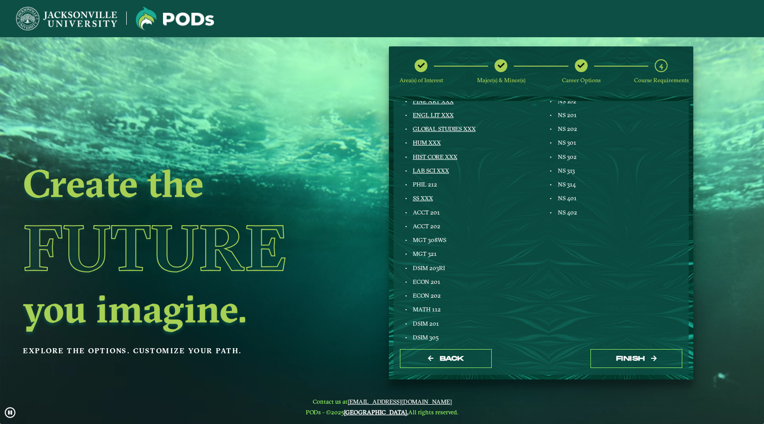
scroll to position [174, 0]
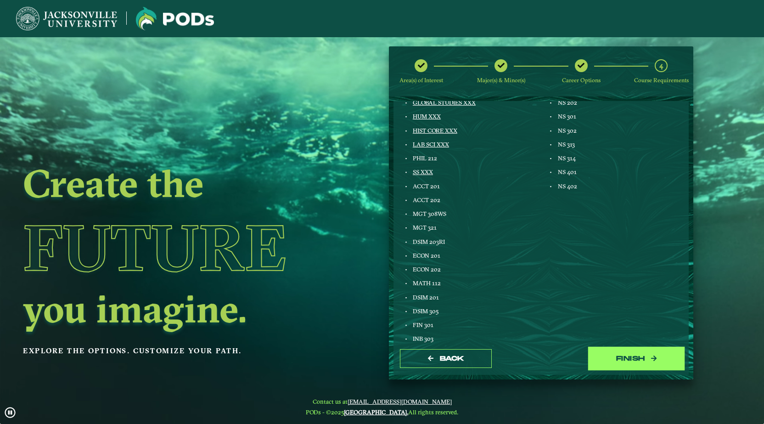
click at [589, 363] on button "Finish" at bounding box center [636, 358] width 92 height 19
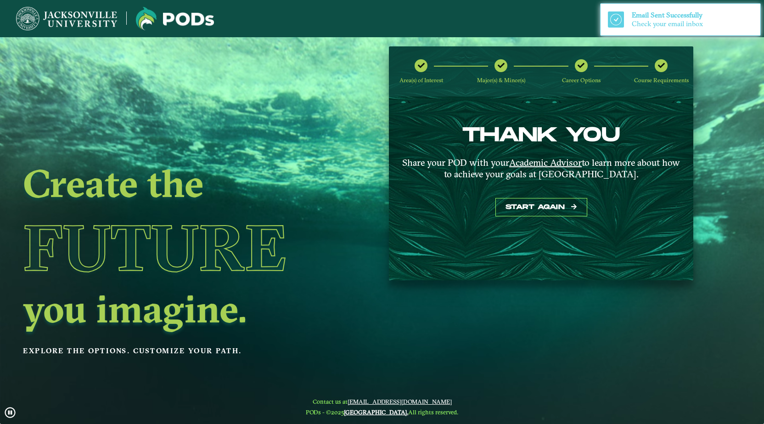
click at [589, 17] on span "Email Sent Successfully" at bounding box center [667, 15] width 71 height 9
